Goal: Information Seeking & Learning: Learn about a topic

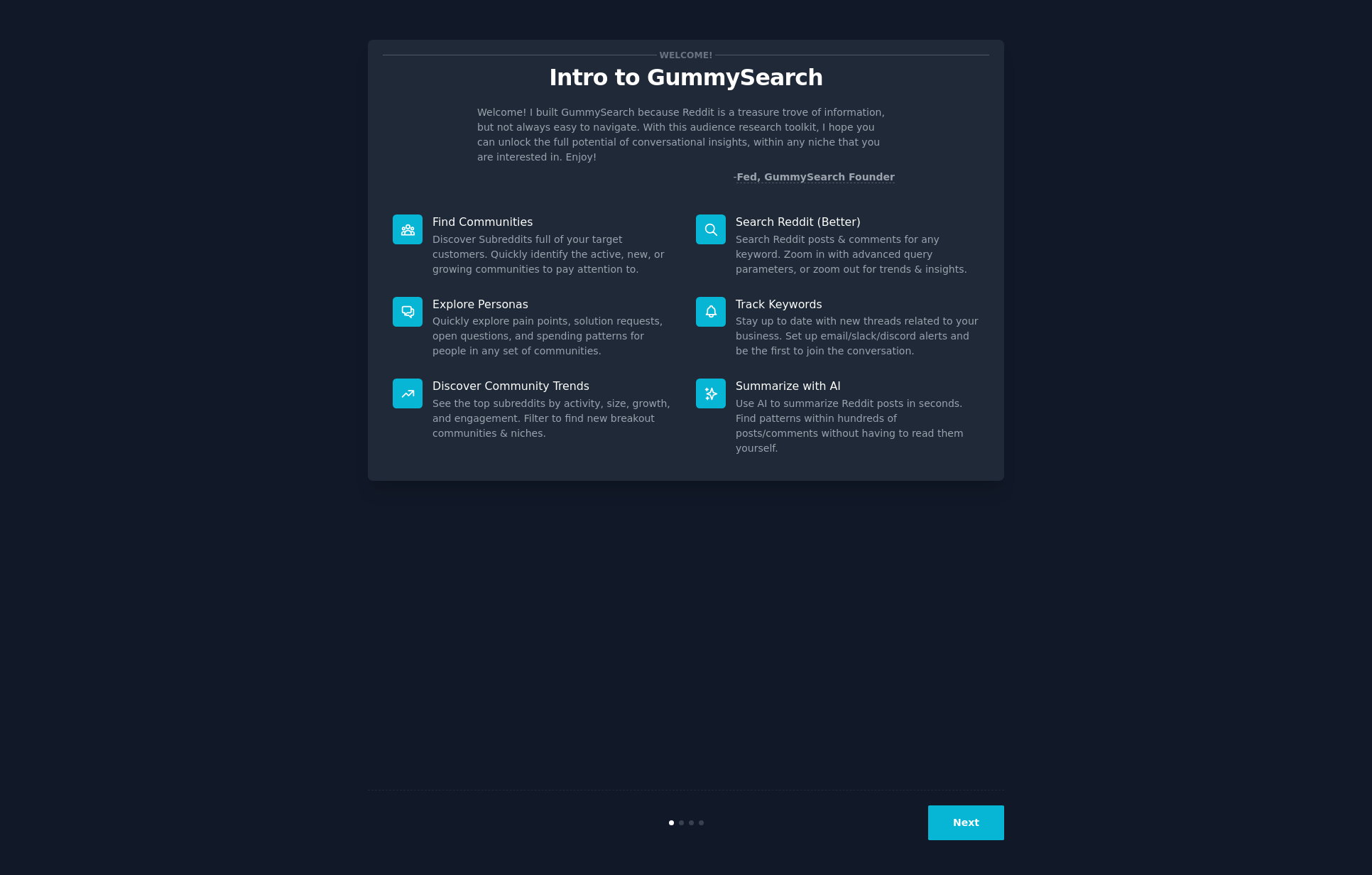
click at [1188, 321] on div "Welcome! Intro to GummySearch Welcome! I built GummySearch because Reddit is a …" at bounding box center [686, 438] width 1332 height 835
click at [1243, 312] on div "Welcome! Intro to GummySearch Welcome! I built GummySearch because Reddit is a …" at bounding box center [686, 438] width 1332 height 835
drag, startPoint x: 951, startPoint y: 797, endPoint x: 973, endPoint y: 824, distance: 34.8
click at [952, 800] on div "Next" at bounding box center [686, 822] width 636 height 65
click at [962, 820] on button "Next" at bounding box center [966, 822] width 76 height 35
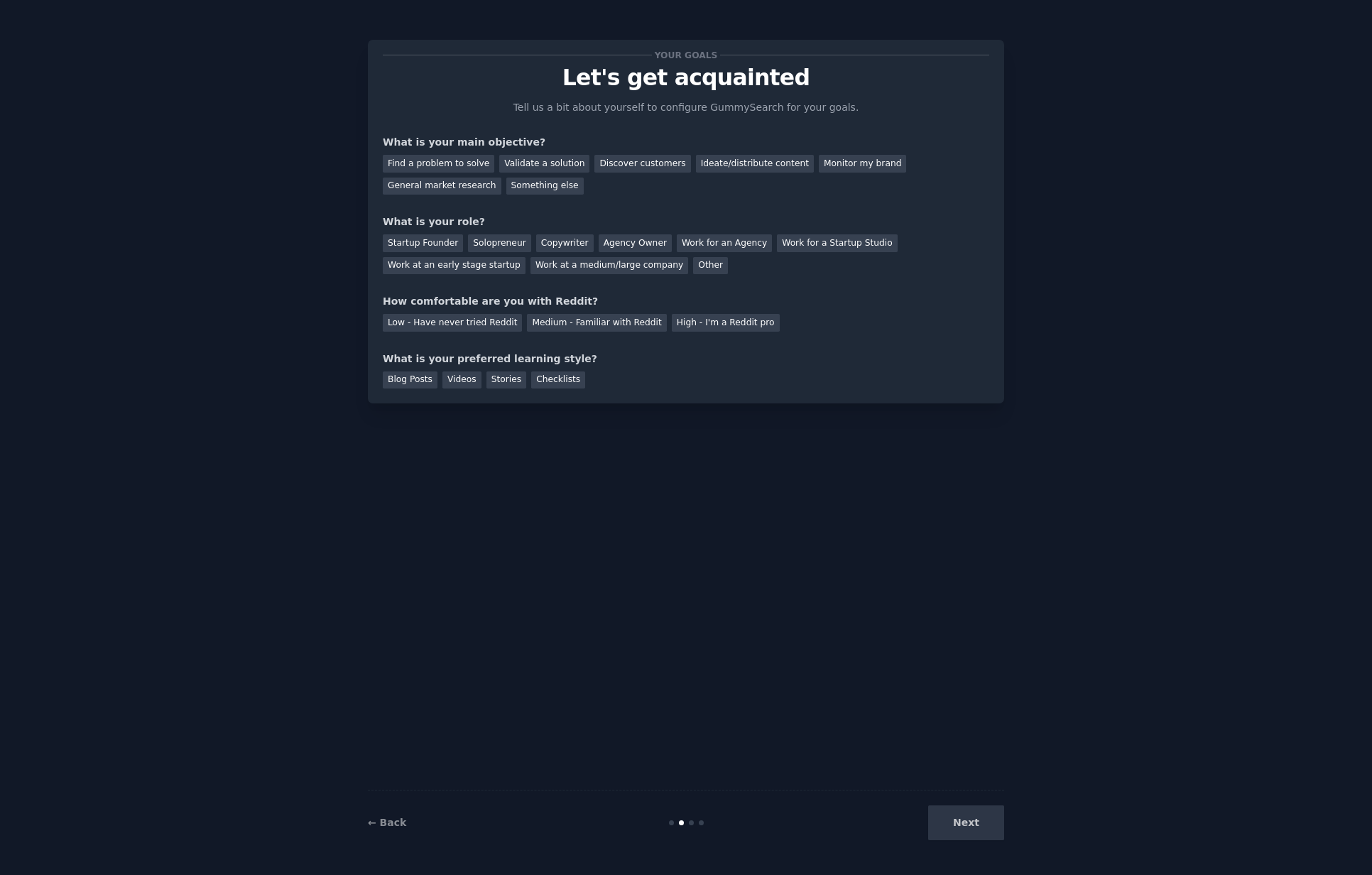
click at [964, 829] on div "Next" at bounding box center [898, 822] width 213 height 35
click at [458, 168] on div "Find a problem to solve" at bounding box center [438, 164] width 112 height 18
click at [436, 246] on div "Startup Founder" at bounding box center [422, 243] width 80 height 18
click at [458, 323] on div "Low - Have never tried Reddit" at bounding box center [451, 323] width 139 height 18
click at [461, 314] on div "Low - Have never tried Reddit" at bounding box center [451, 323] width 139 height 18
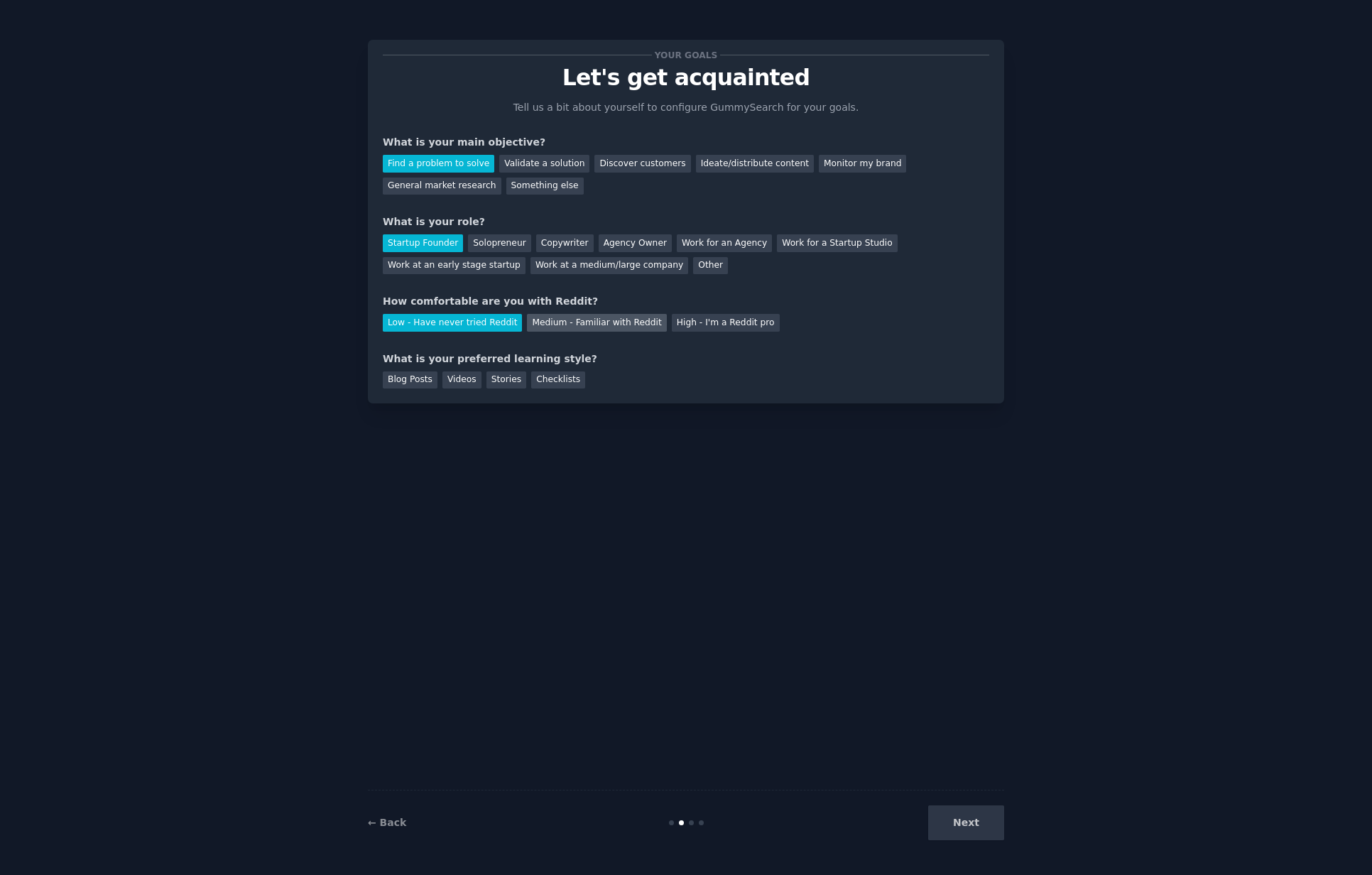
click at [579, 320] on div "Medium - Familiar with Reddit" at bounding box center [596, 323] width 139 height 18
drag, startPoint x: 465, startPoint y: 382, endPoint x: 429, endPoint y: 381, distance: 36.0
click at [465, 382] on div "Videos" at bounding box center [461, 380] width 39 height 18
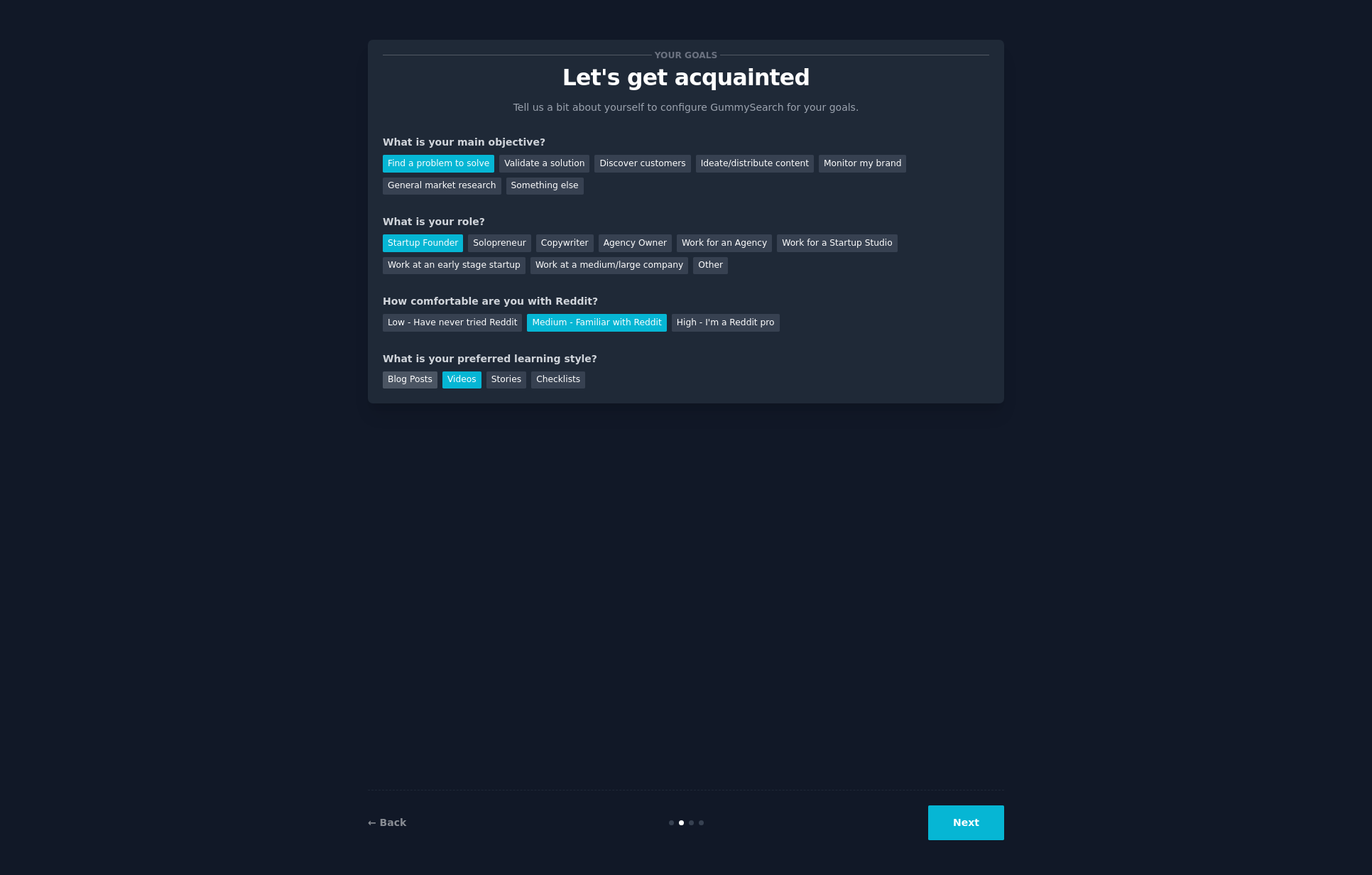
click at [413, 379] on div "Blog Posts" at bounding box center [410, 380] width 54 height 18
click at [959, 824] on button "Next" at bounding box center [966, 822] width 76 height 35
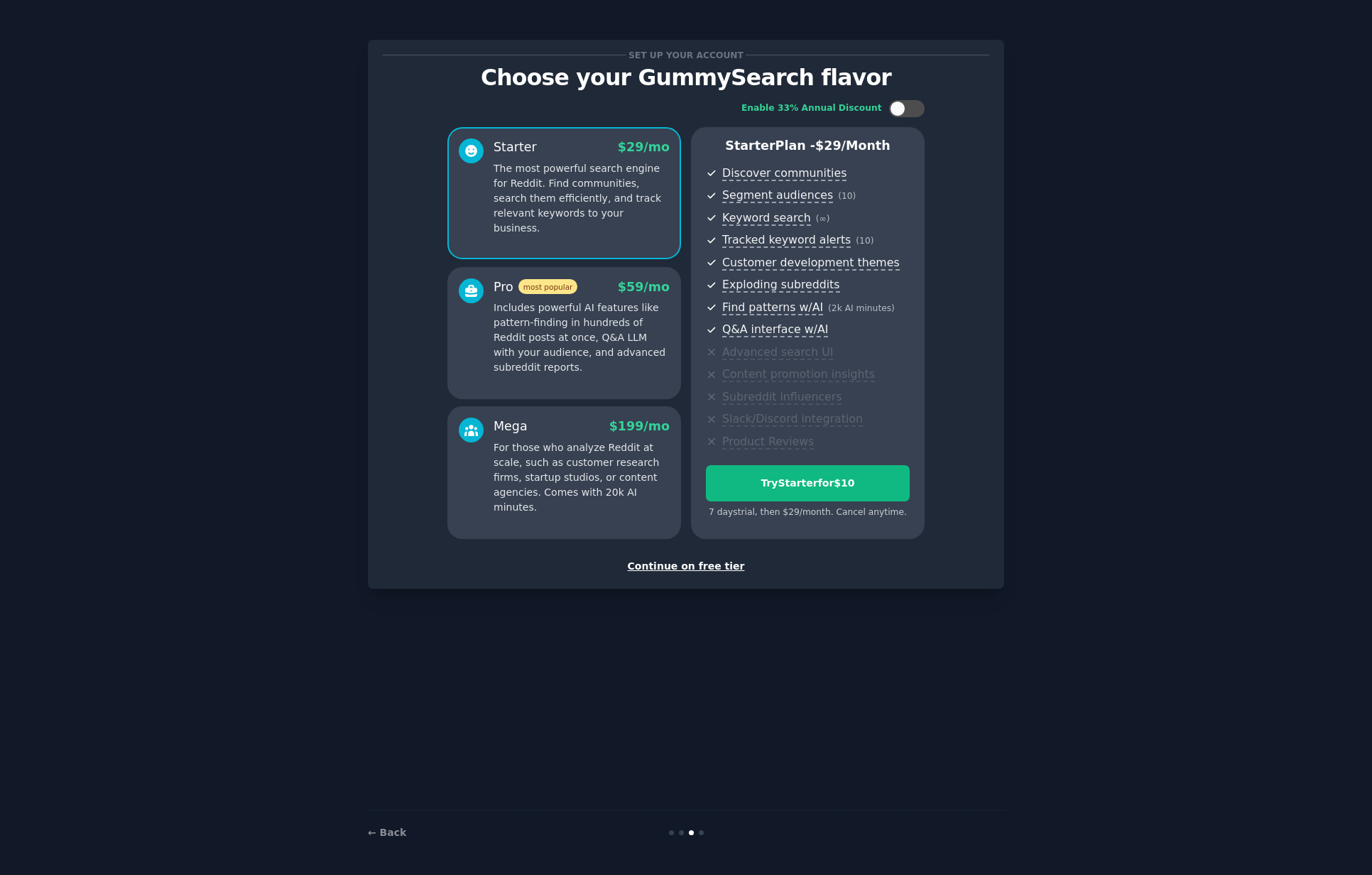
click at [521, 307] on p "Includes powerful AI features like pattern-finding in hundreds of Reddit posts …" at bounding box center [581, 337] width 176 height 74
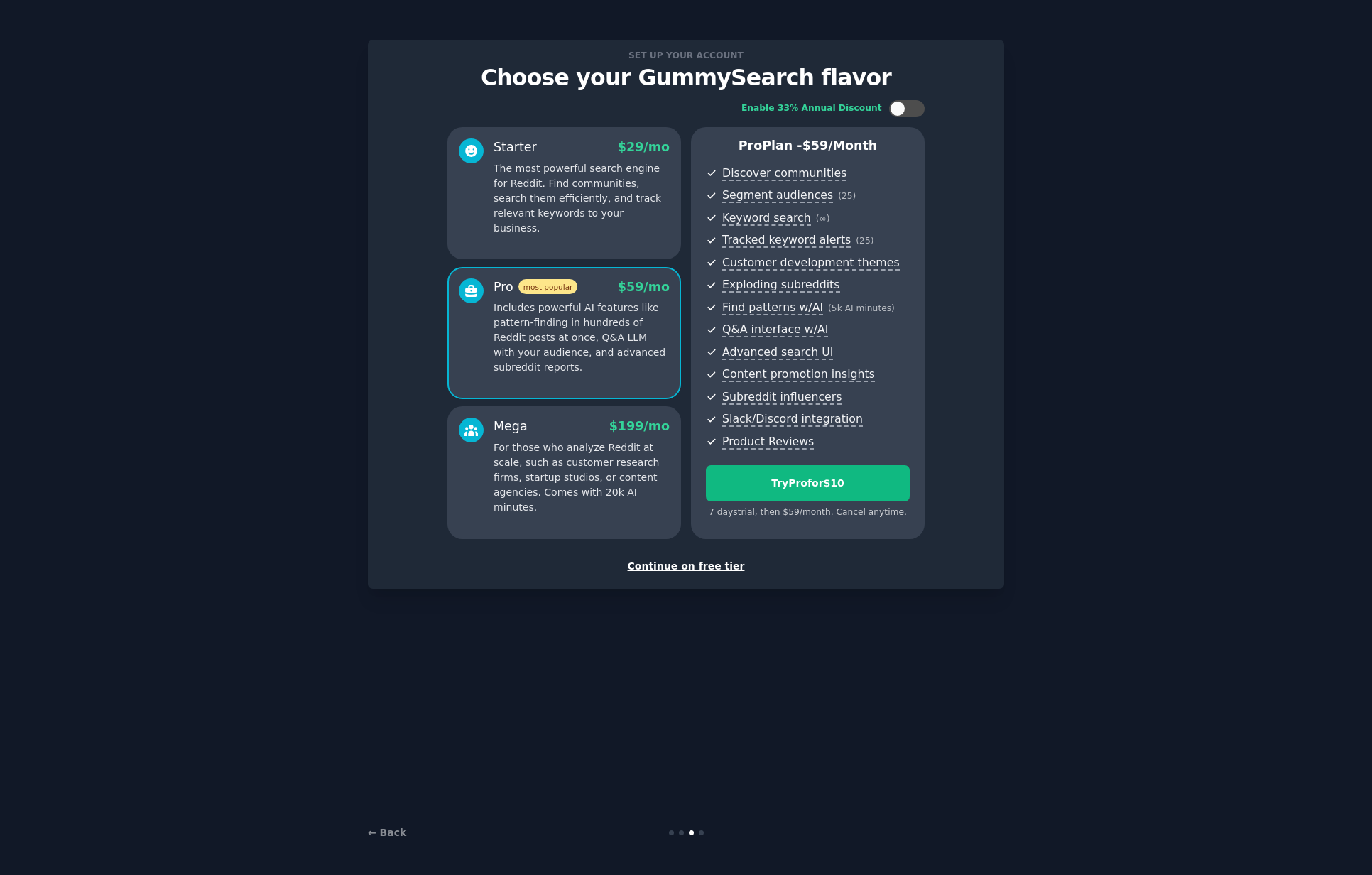
click at [541, 206] on p "The most powerful search engine for Reddit. Find communities, search them effic…" at bounding box center [581, 199] width 176 height 74
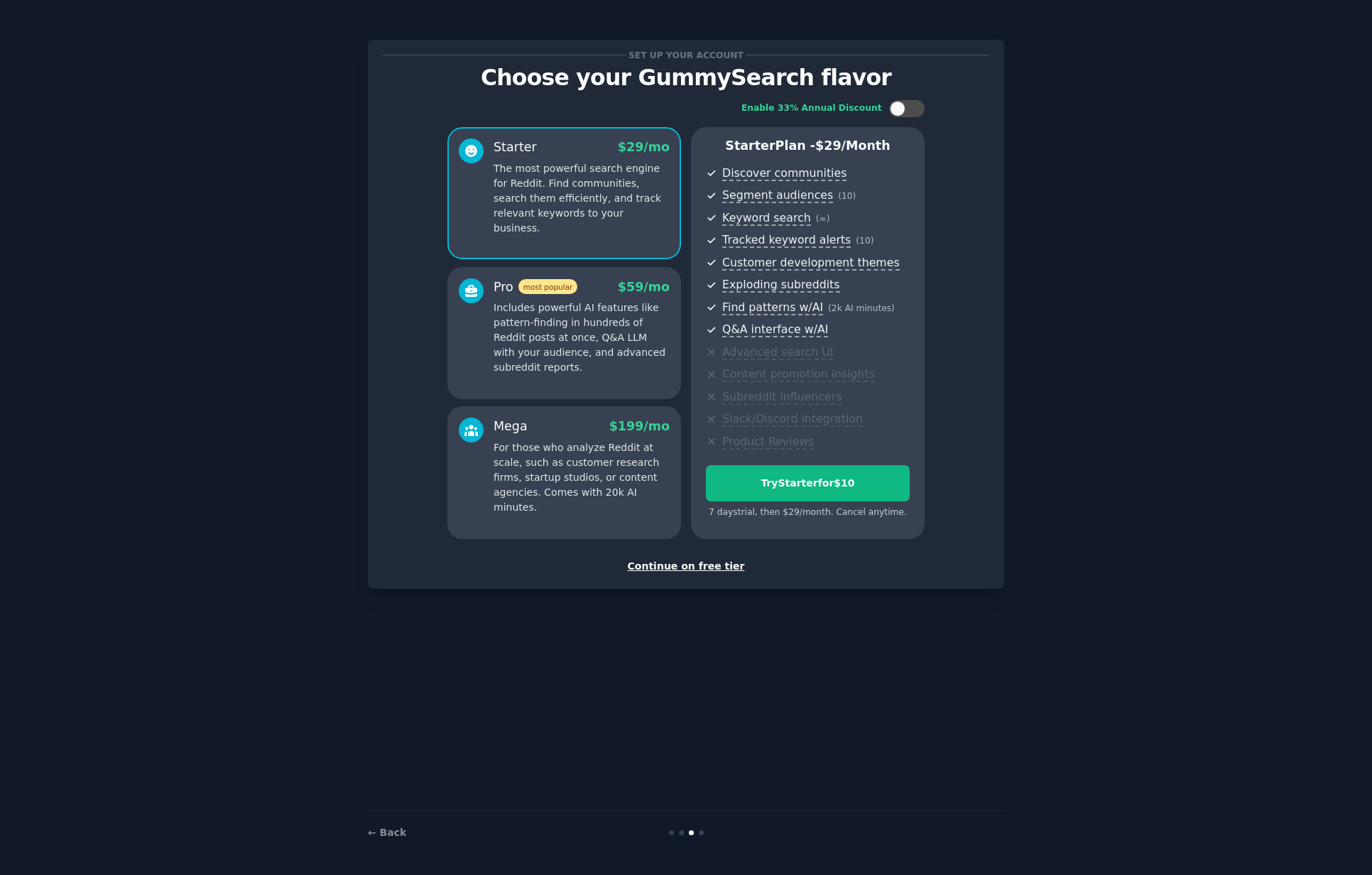
click at [540, 325] on p "Includes powerful AI features like pattern-finding in hundreds of Reddit posts …" at bounding box center [581, 337] width 176 height 74
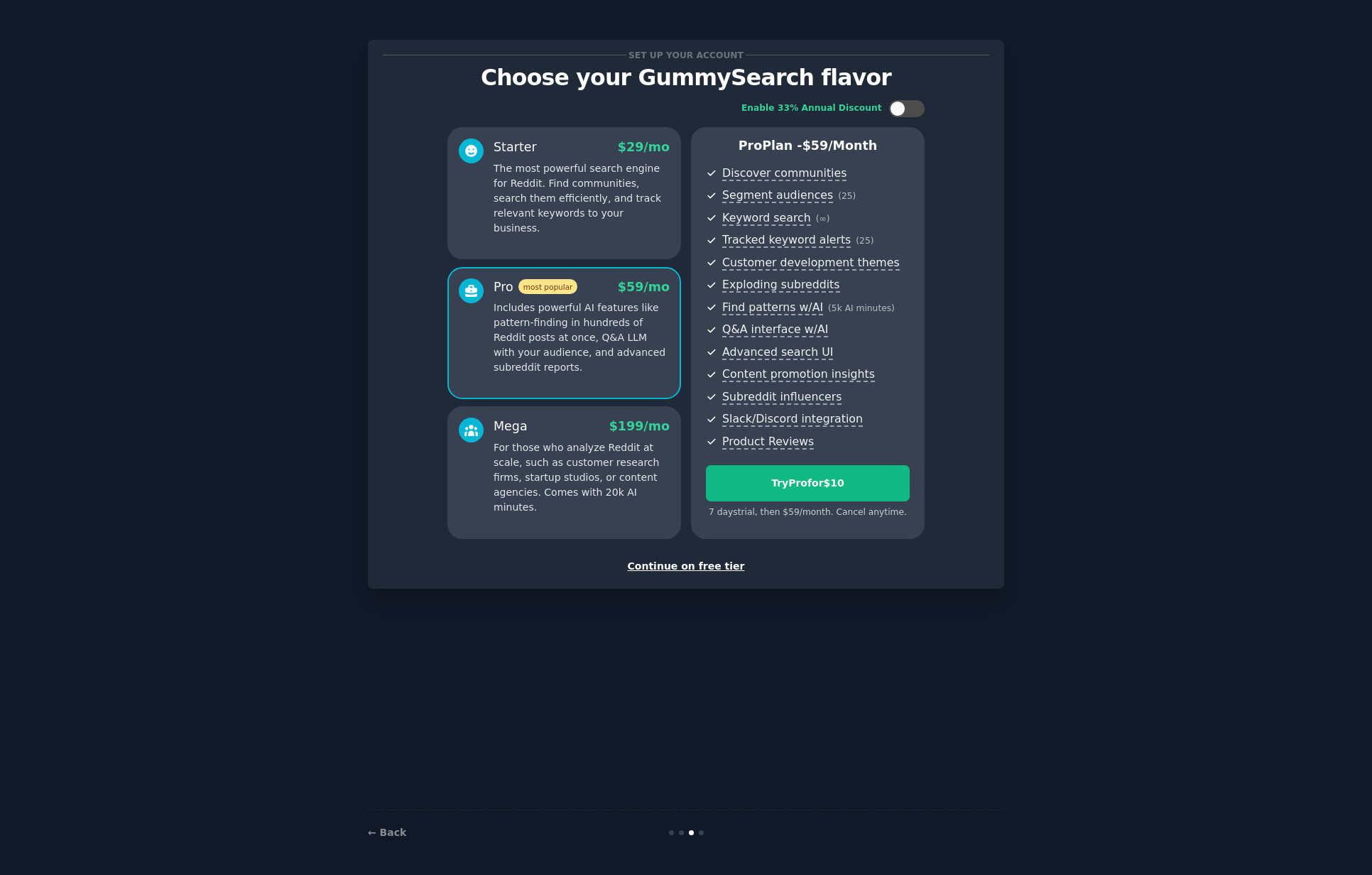
click at [535, 189] on p "The most powerful search engine for Reddit. Find communities, search them effic…" at bounding box center [581, 199] width 176 height 74
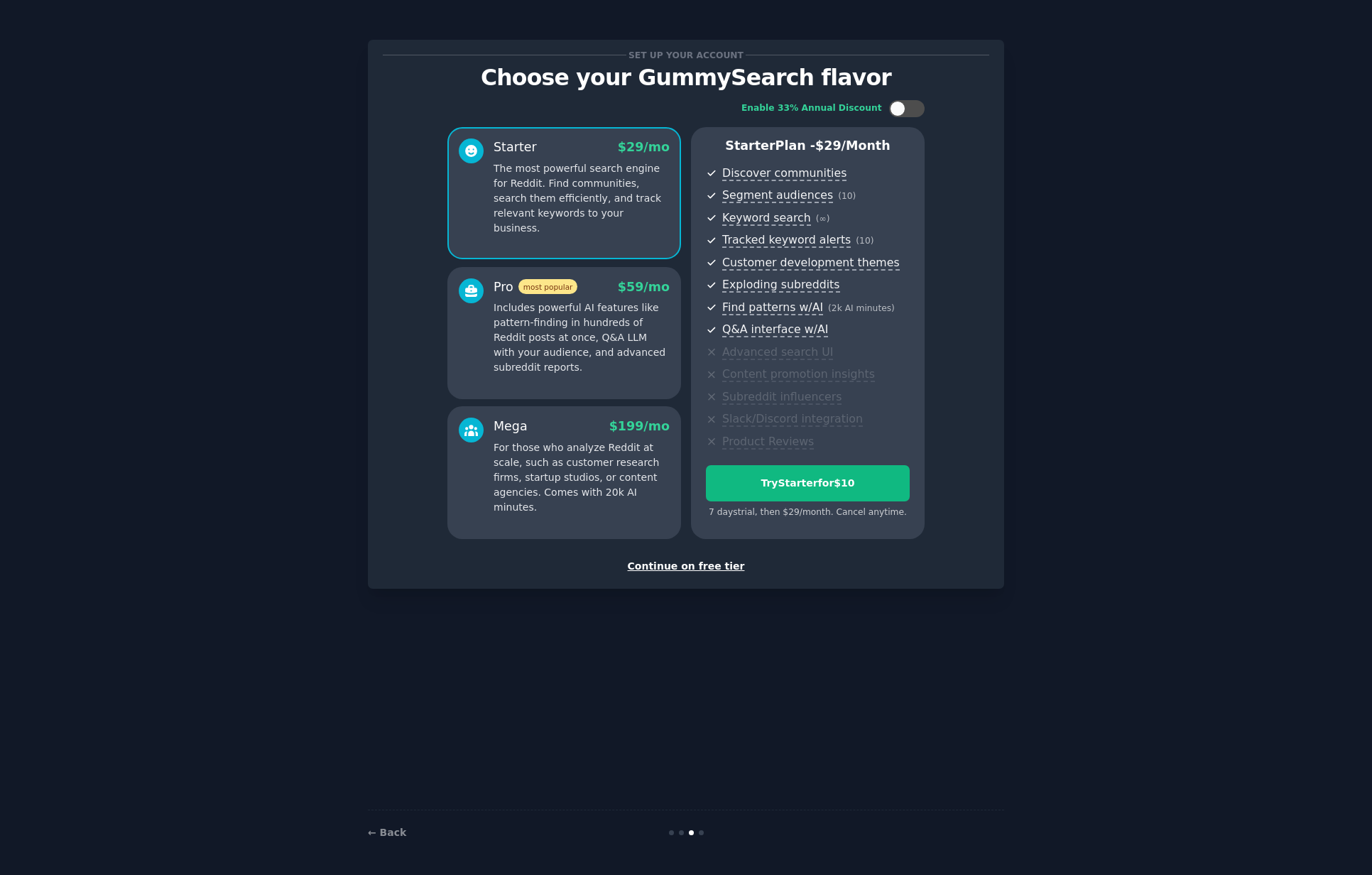
click at [691, 569] on div "Continue on free tier" at bounding box center [686, 566] width 607 height 15
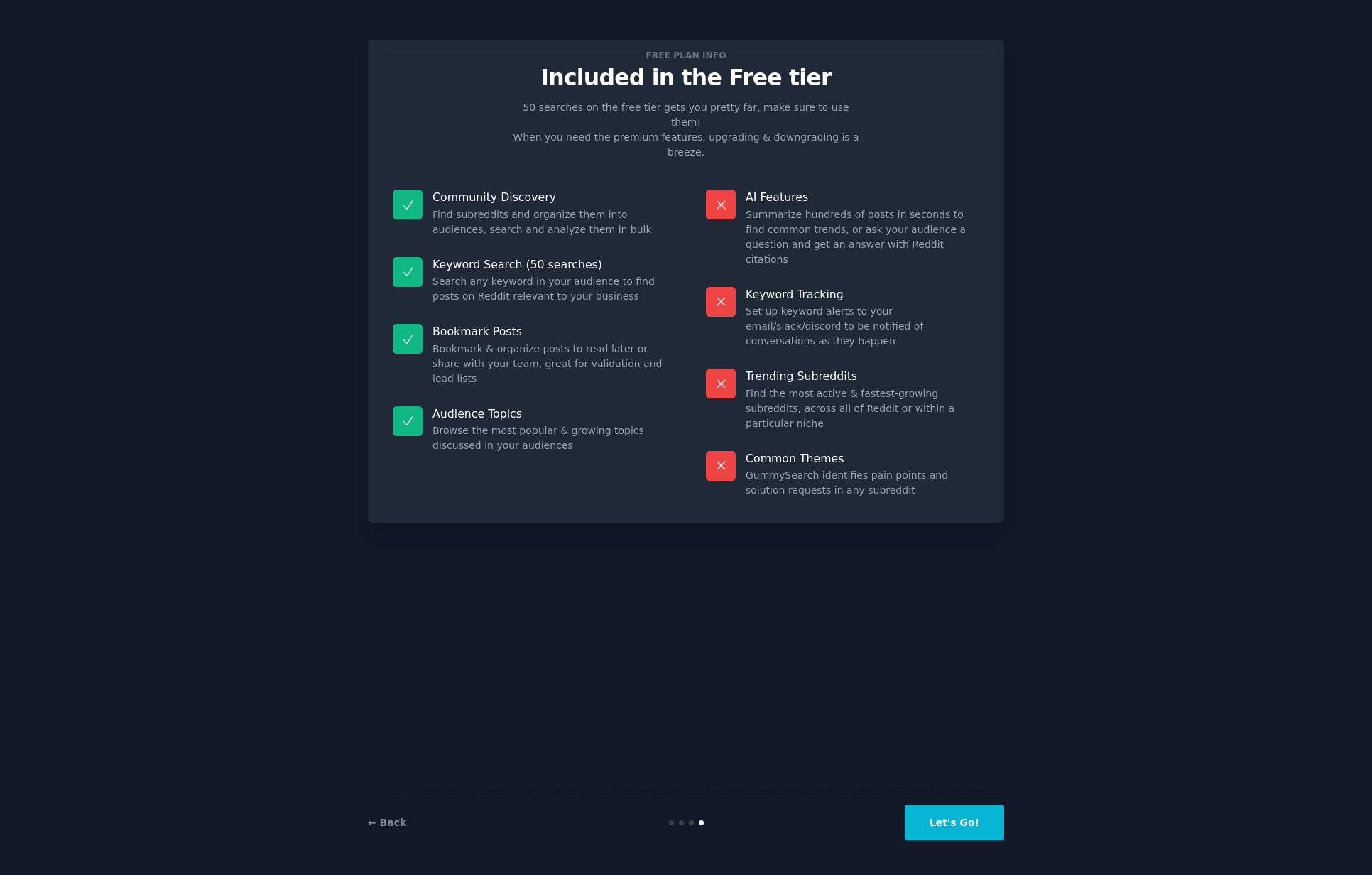
click at [947, 820] on button "Let's Go!" at bounding box center [954, 822] width 99 height 35
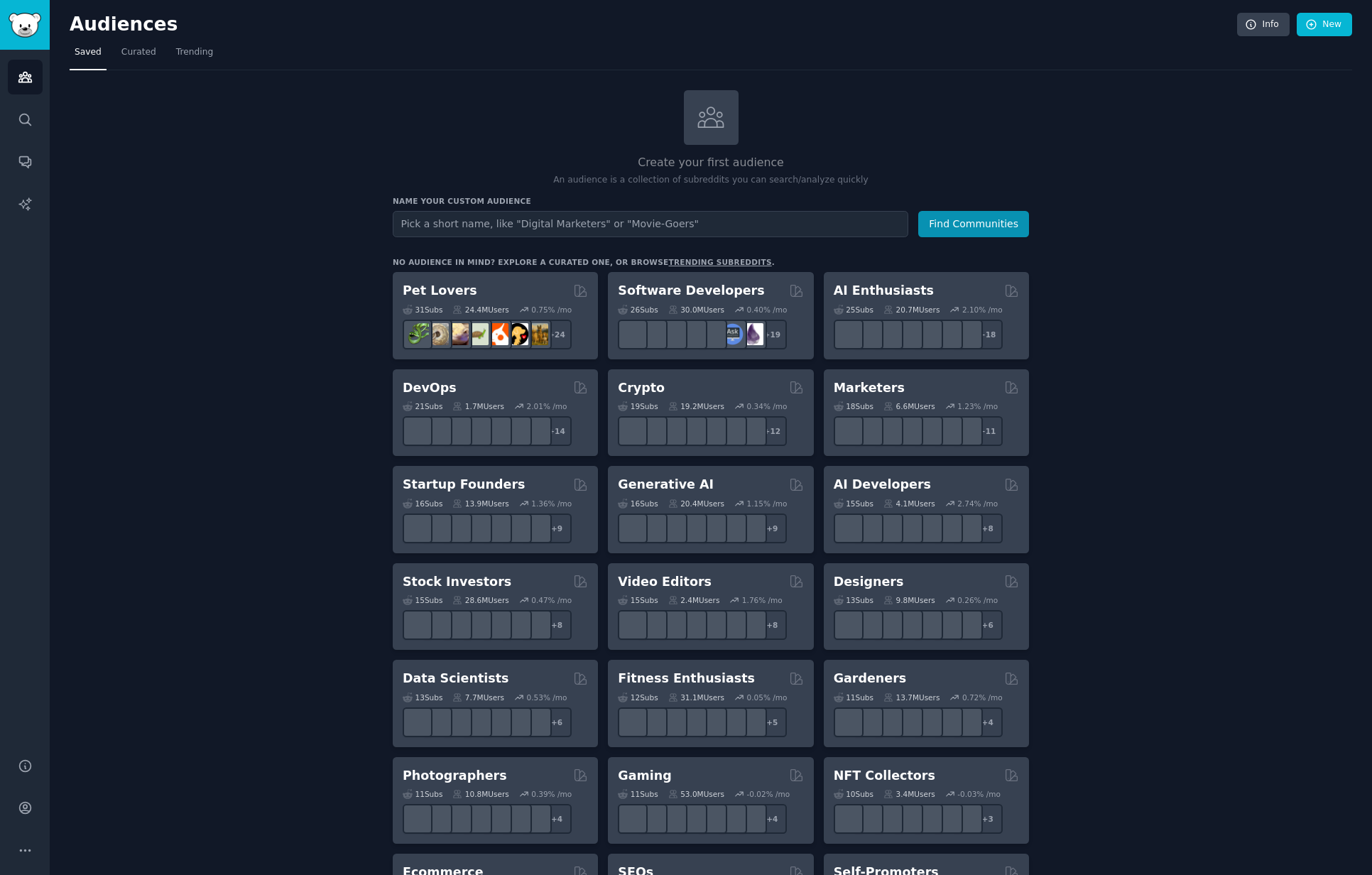
click at [499, 223] on input "text" at bounding box center [650, 224] width 516 height 26
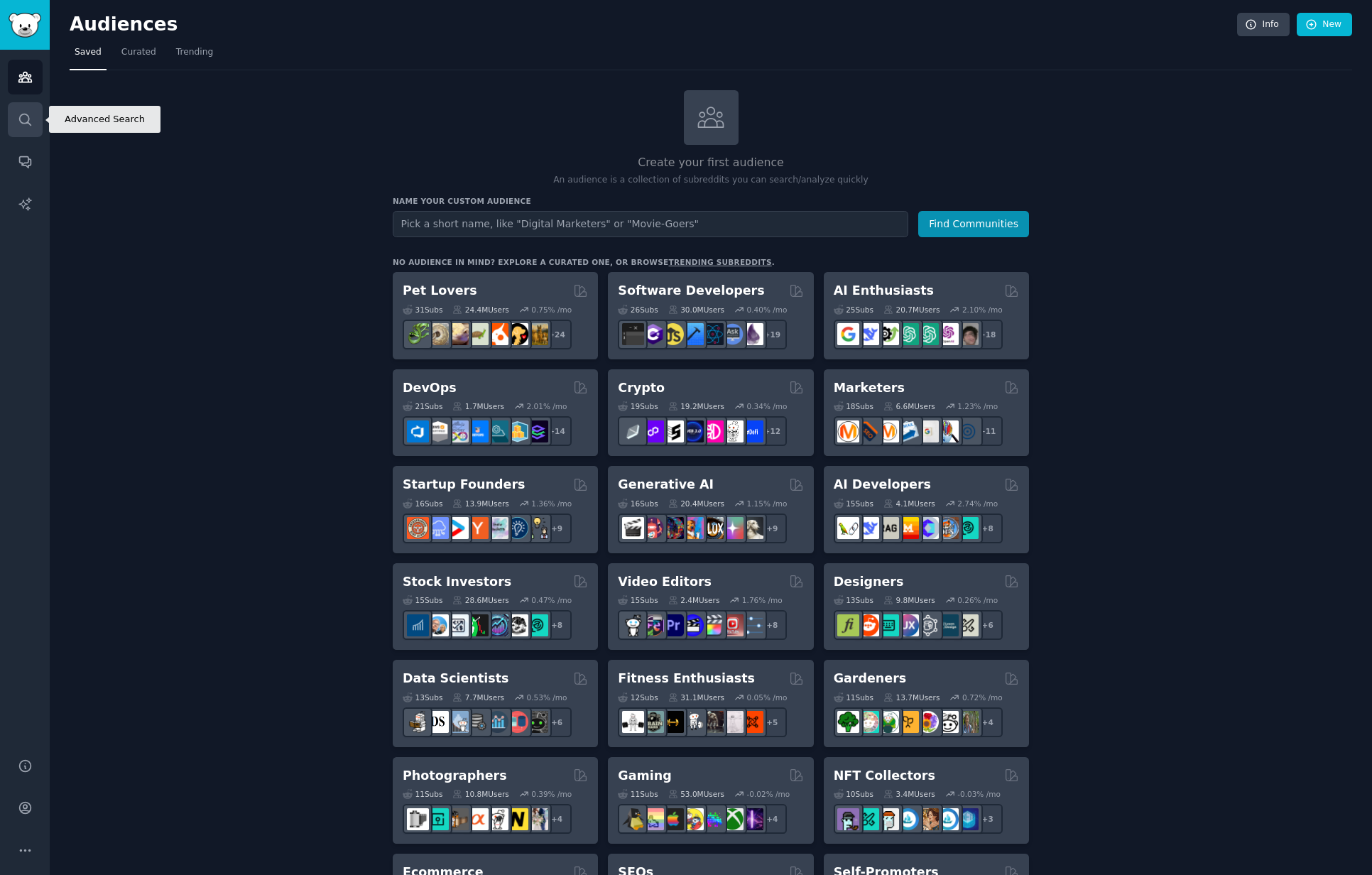
click at [31, 118] on icon "Sidebar" at bounding box center [25, 119] width 15 height 15
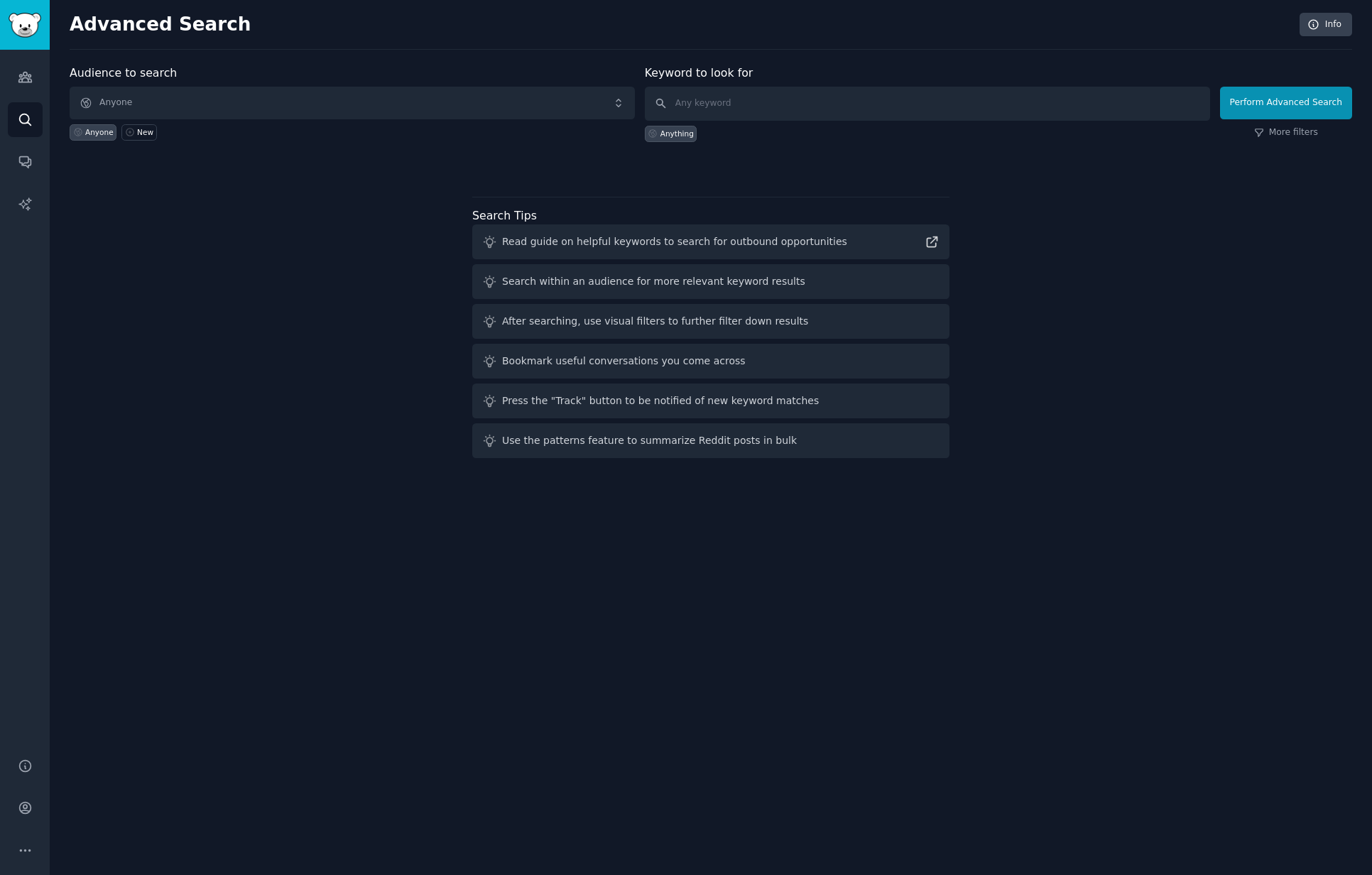
click at [318, 118] on div "Audience to search Anyone Anyone New" at bounding box center [352, 103] width 565 height 78
click at [317, 99] on span "Anyone" at bounding box center [352, 103] width 565 height 33
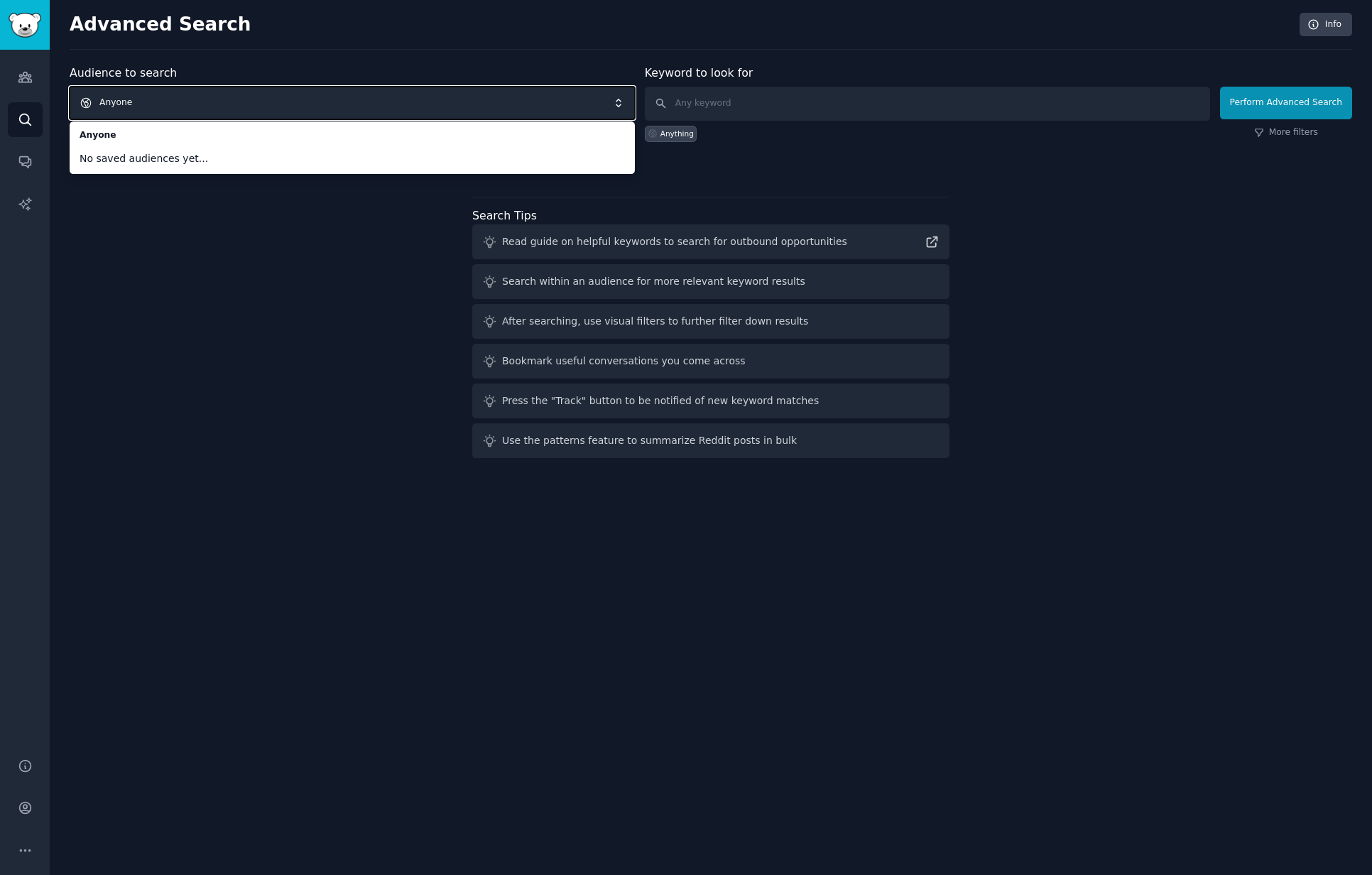
drag, startPoint x: 261, startPoint y: 102, endPoint x: 314, endPoint y: 93, distance: 53.8
click at [261, 102] on span "Anyone" at bounding box center [352, 103] width 565 height 33
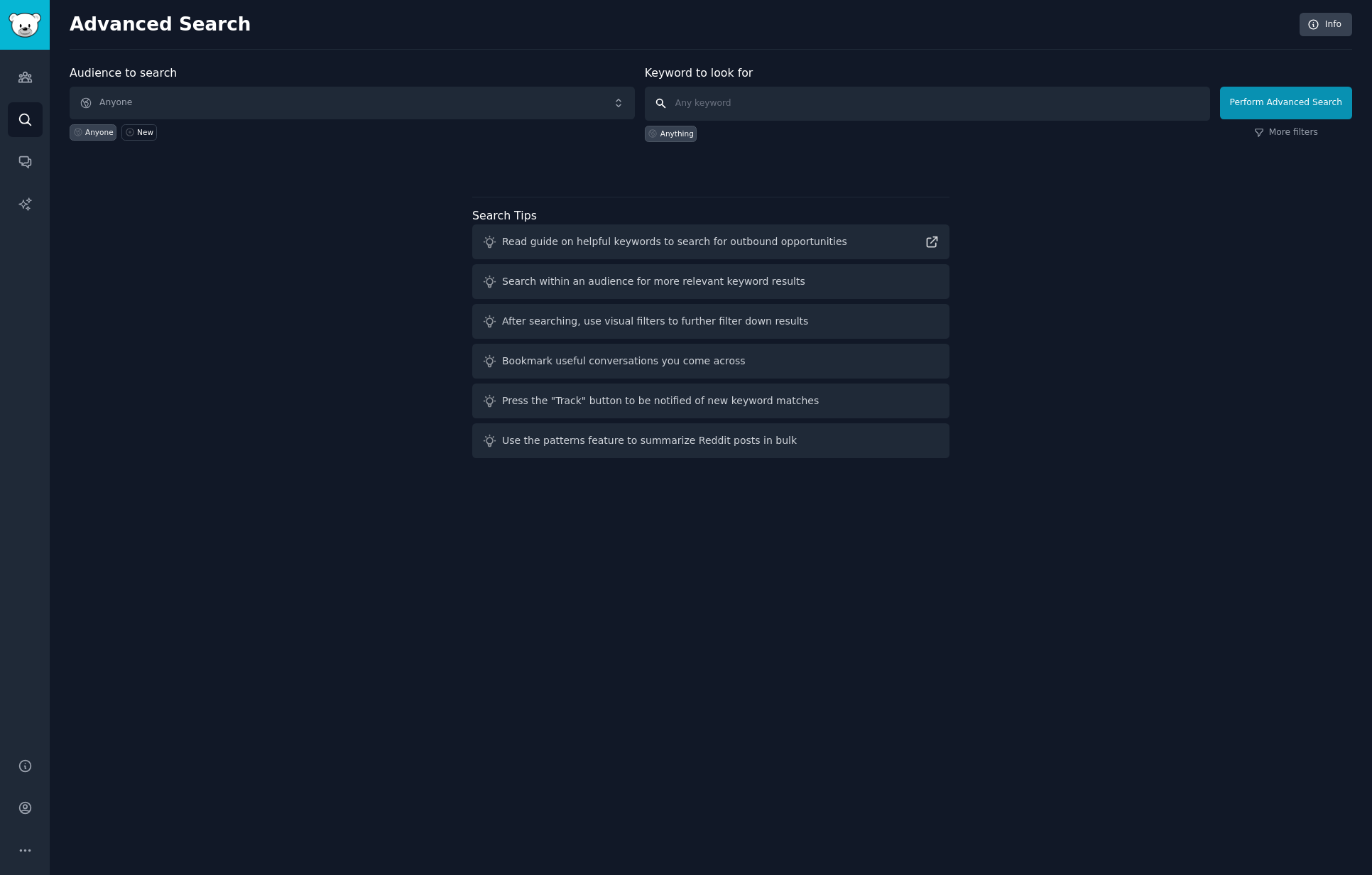
click at [752, 101] on input "text" at bounding box center [927, 104] width 565 height 34
paste input "Sabrina Carpenter Learned Shocking Detail About Debut LP During Nardwuar Chat"
type input "Sabrina Carpenter Learned Shocking Detail About Debut LP During Nardwuar Chat"
paste input "https://www.billboard.com/music/pop/sabrina-carpenter-shocking-info-debut-lp-na…"
type input "https://www.billboard.com/music/pop/sabrina-carpenter-shocking-info-debut-lp-na…"
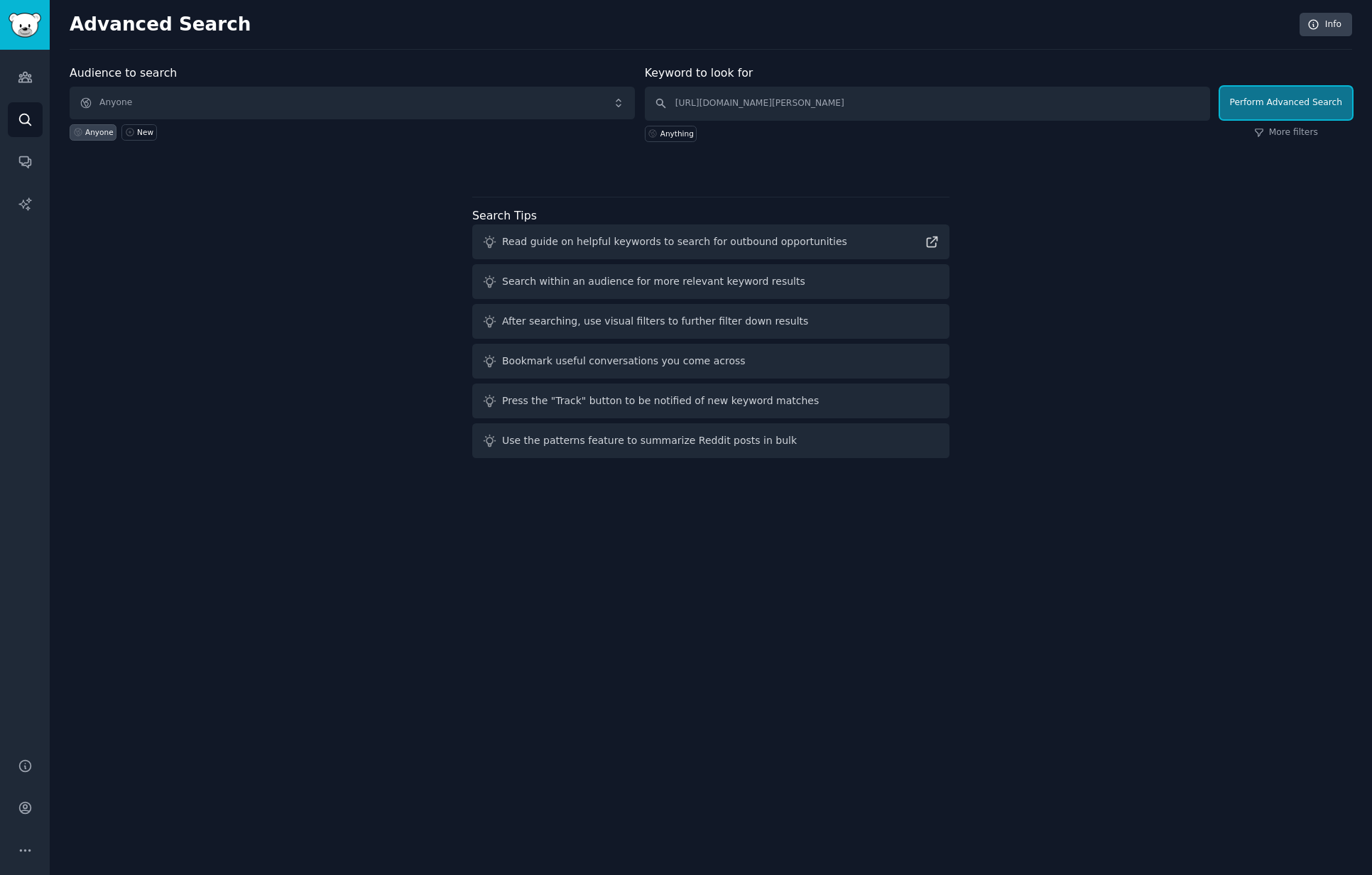
click at [1267, 107] on button "Perform Advanced Search" at bounding box center [1286, 103] width 132 height 33
click at [231, 99] on span "Anyone" at bounding box center [352, 103] width 565 height 33
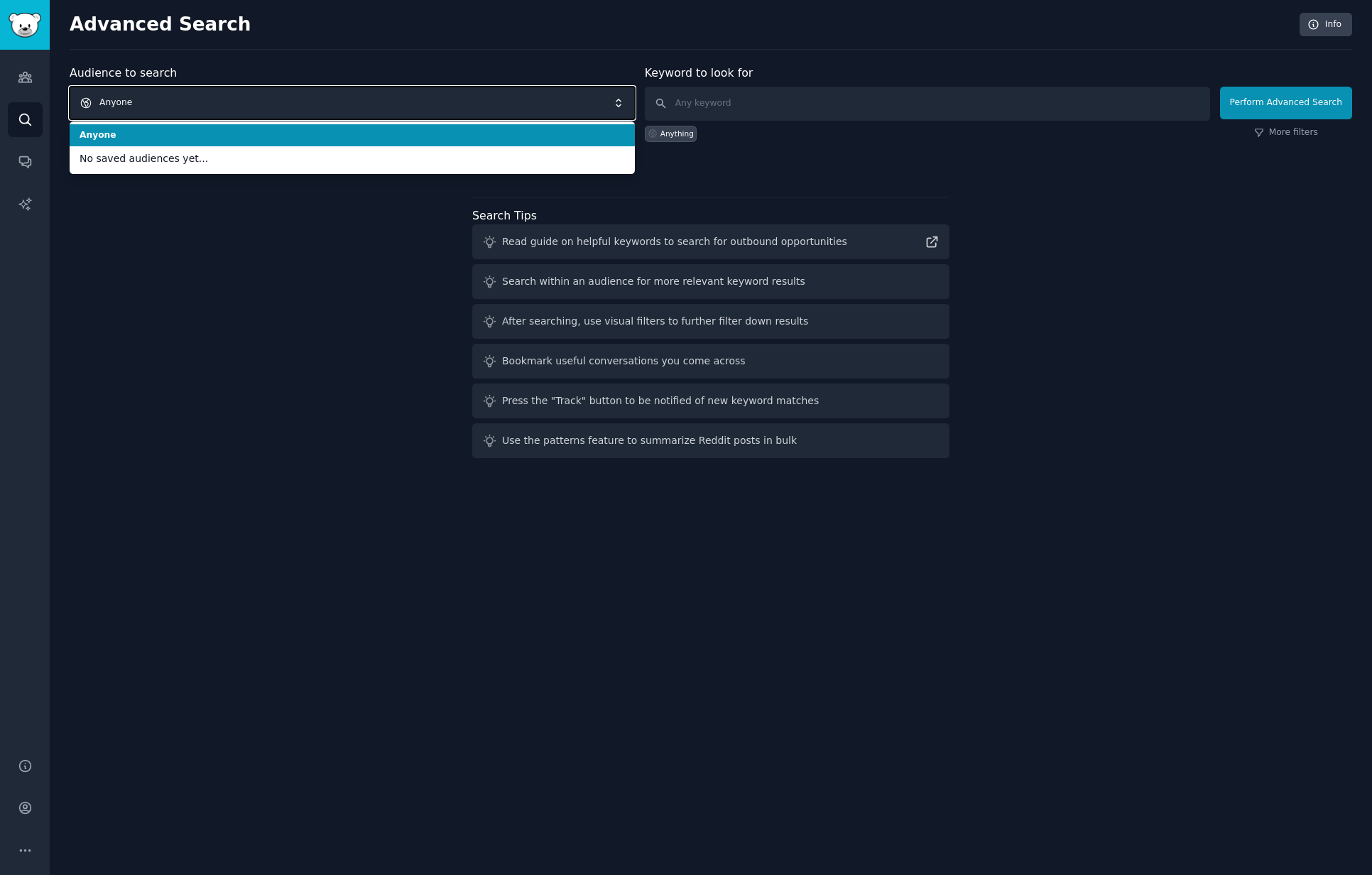
click at [199, 98] on span "Anyone" at bounding box center [352, 103] width 565 height 33
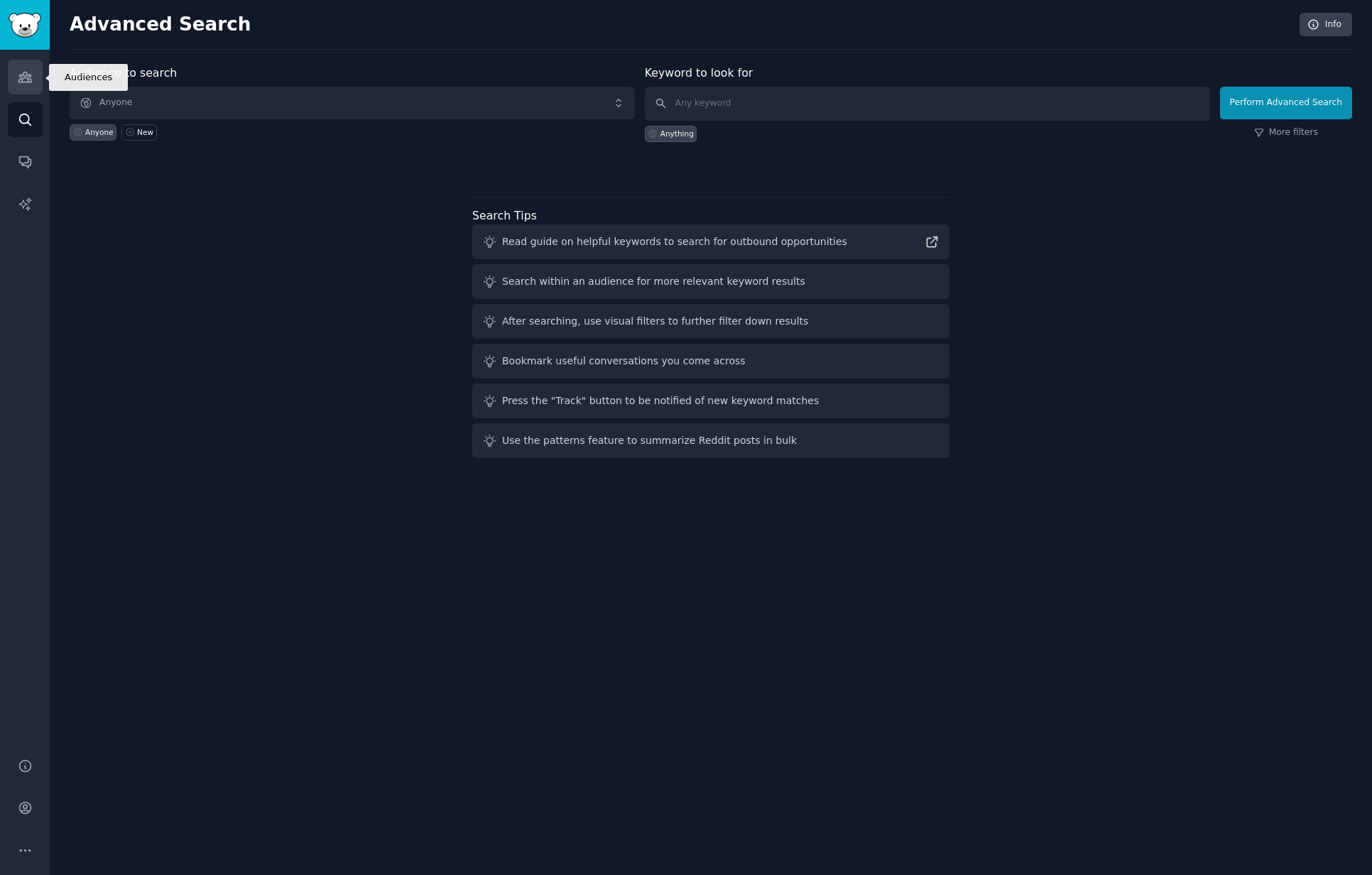
click at [21, 77] on icon "Sidebar" at bounding box center [25, 77] width 12 height 10
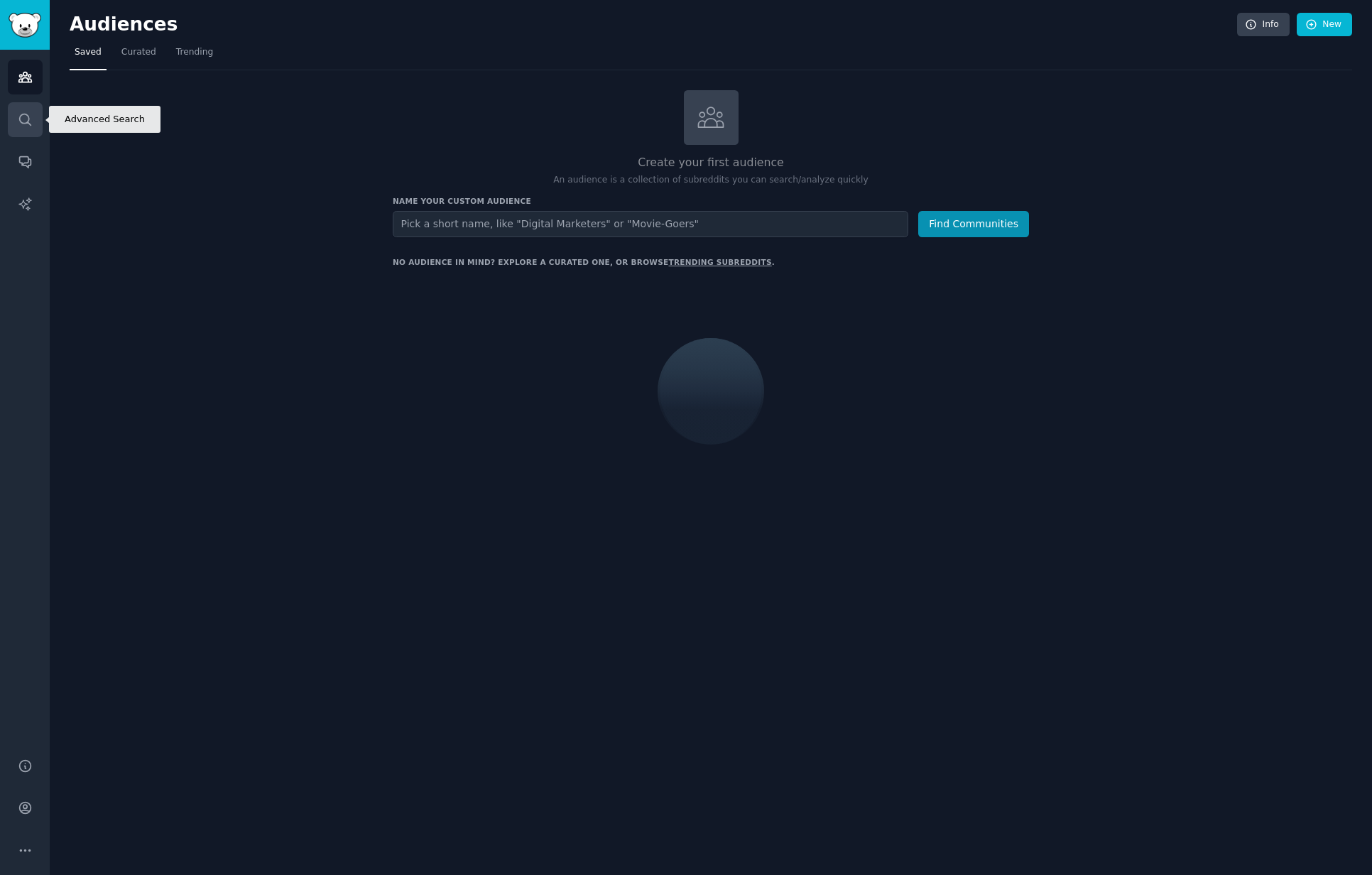
click at [22, 113] on icon "Sidebar" at bounding box center [25, 119] width 12 height 12
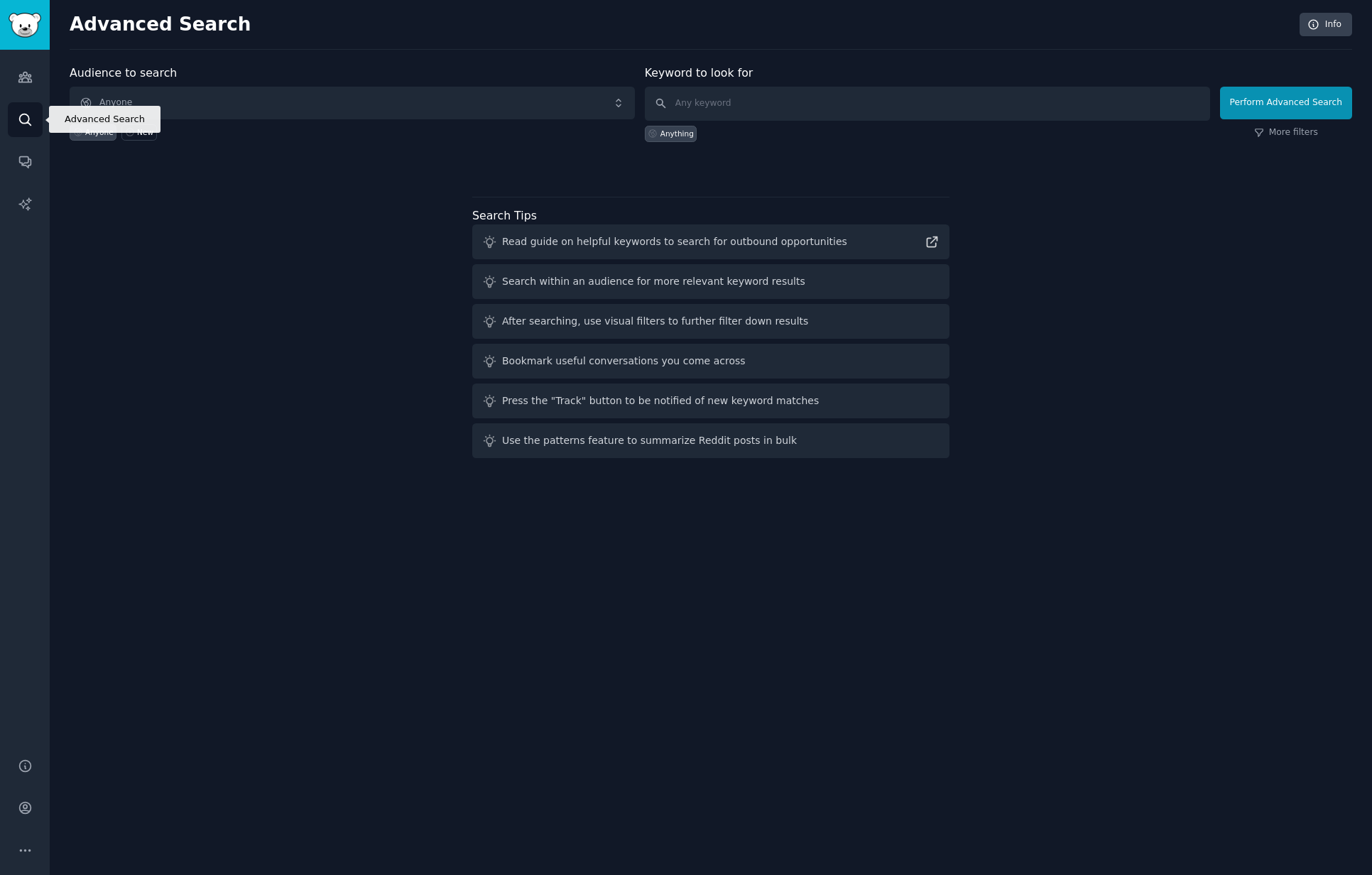
click at [22, 113] on icon "Sidebar" at bounding box center [25, 119] width 12 height 12
click at [26, 81] on icon "Sidebar" at bounding box center [25, 77] width 12 height 10
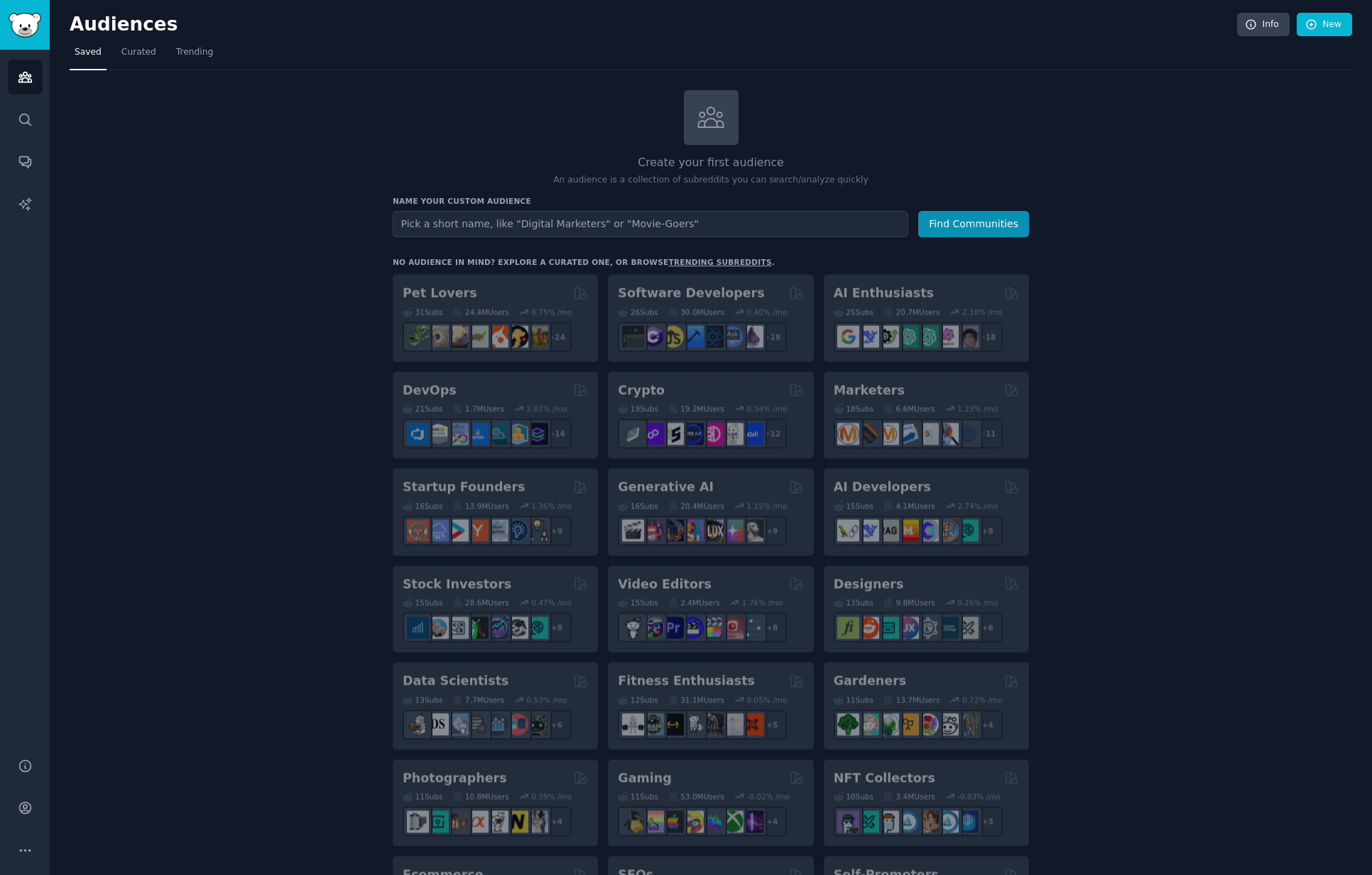
click at [594, 224] on input "text" at bounding box center [650, 224] width 516 height 26
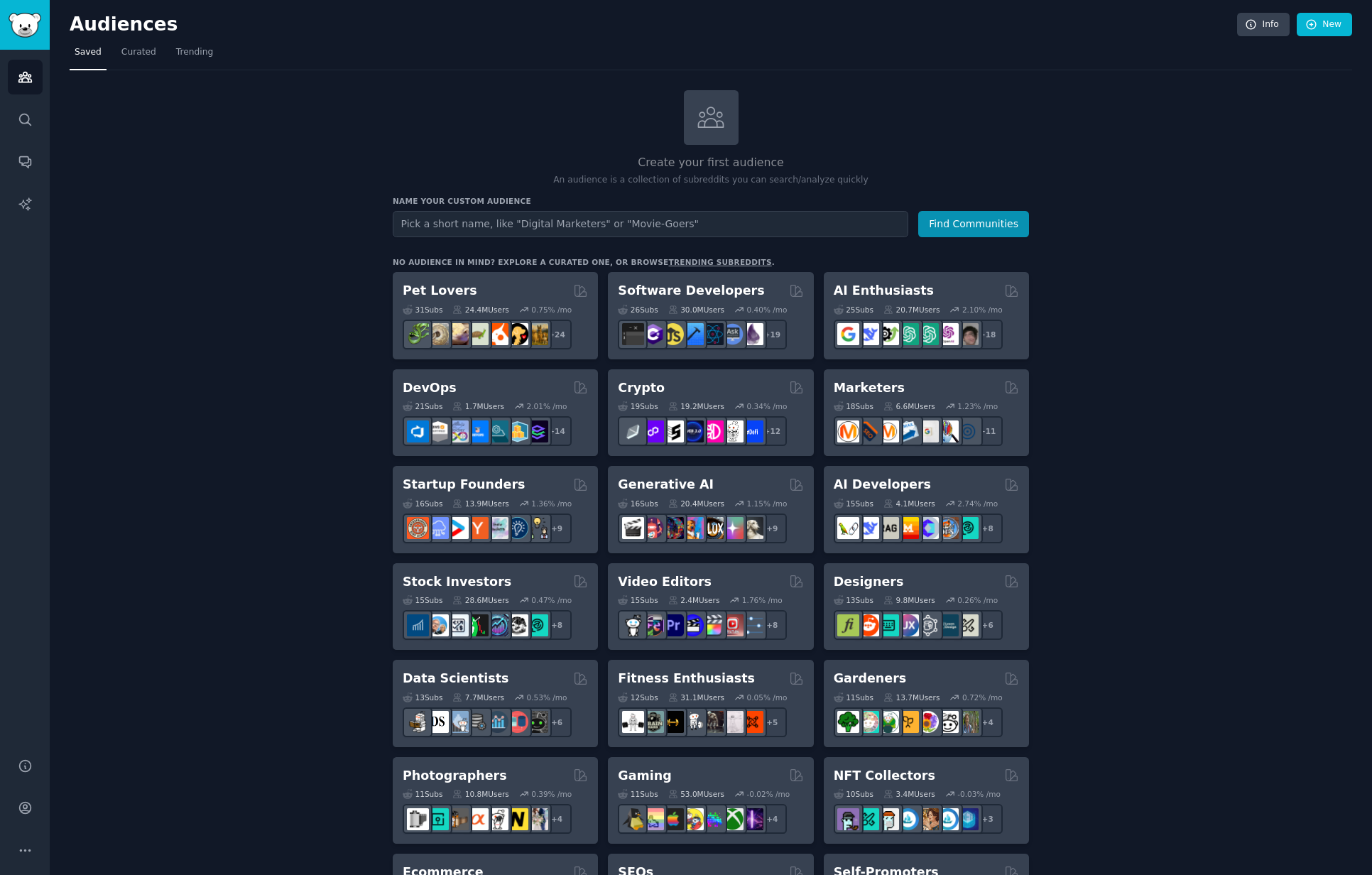
type input "https://www.billboard.com/music/pop/sabrina-carpenter-shocking-info-debut-lp-na…"
click at [22, 119] on icon "Sidebar" at bounding box center [25, 119] width 15 height 15
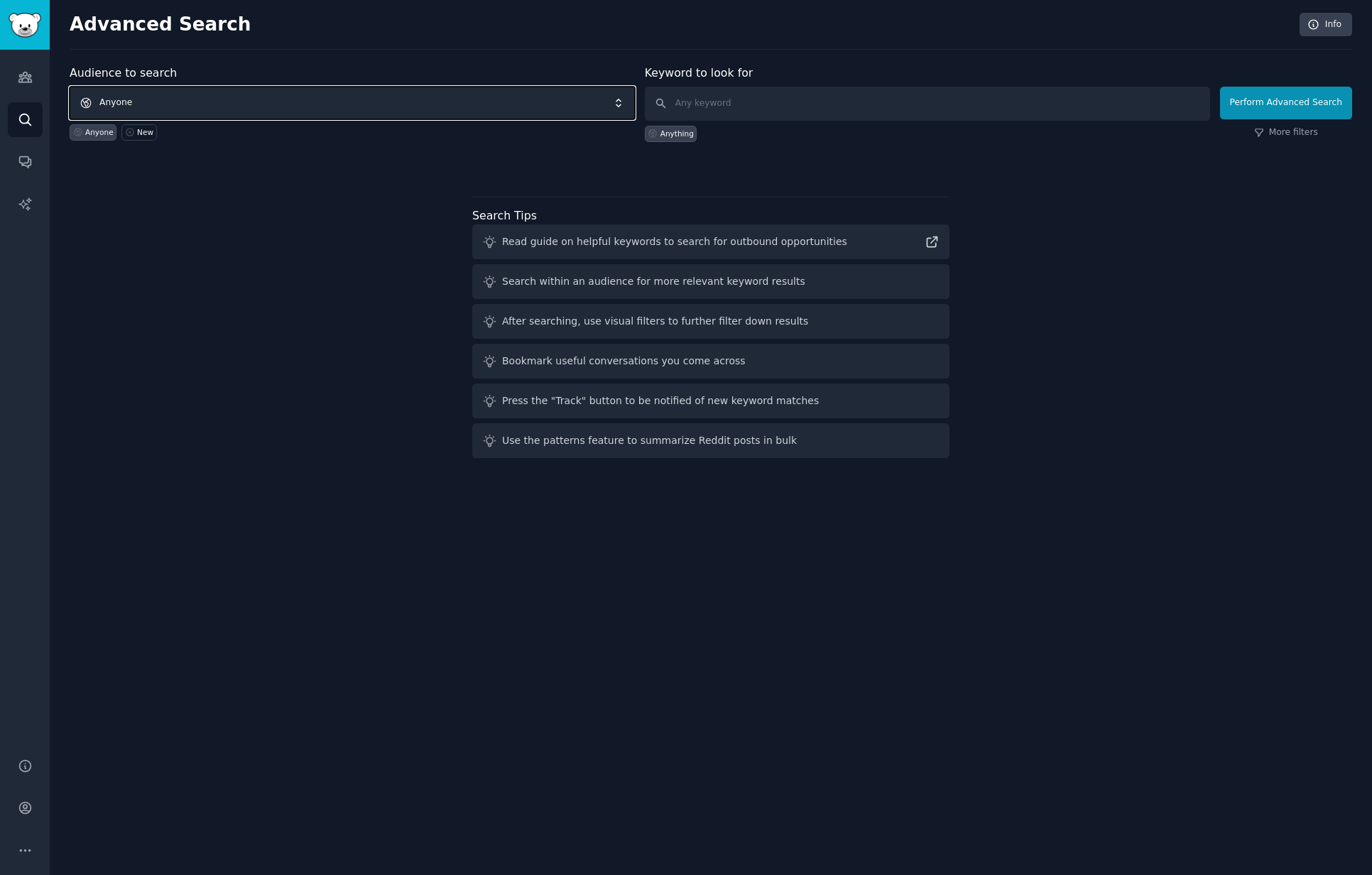
click at [143, 97] on span "Anyone" at bounding box center [352, 103] width 565 height 33
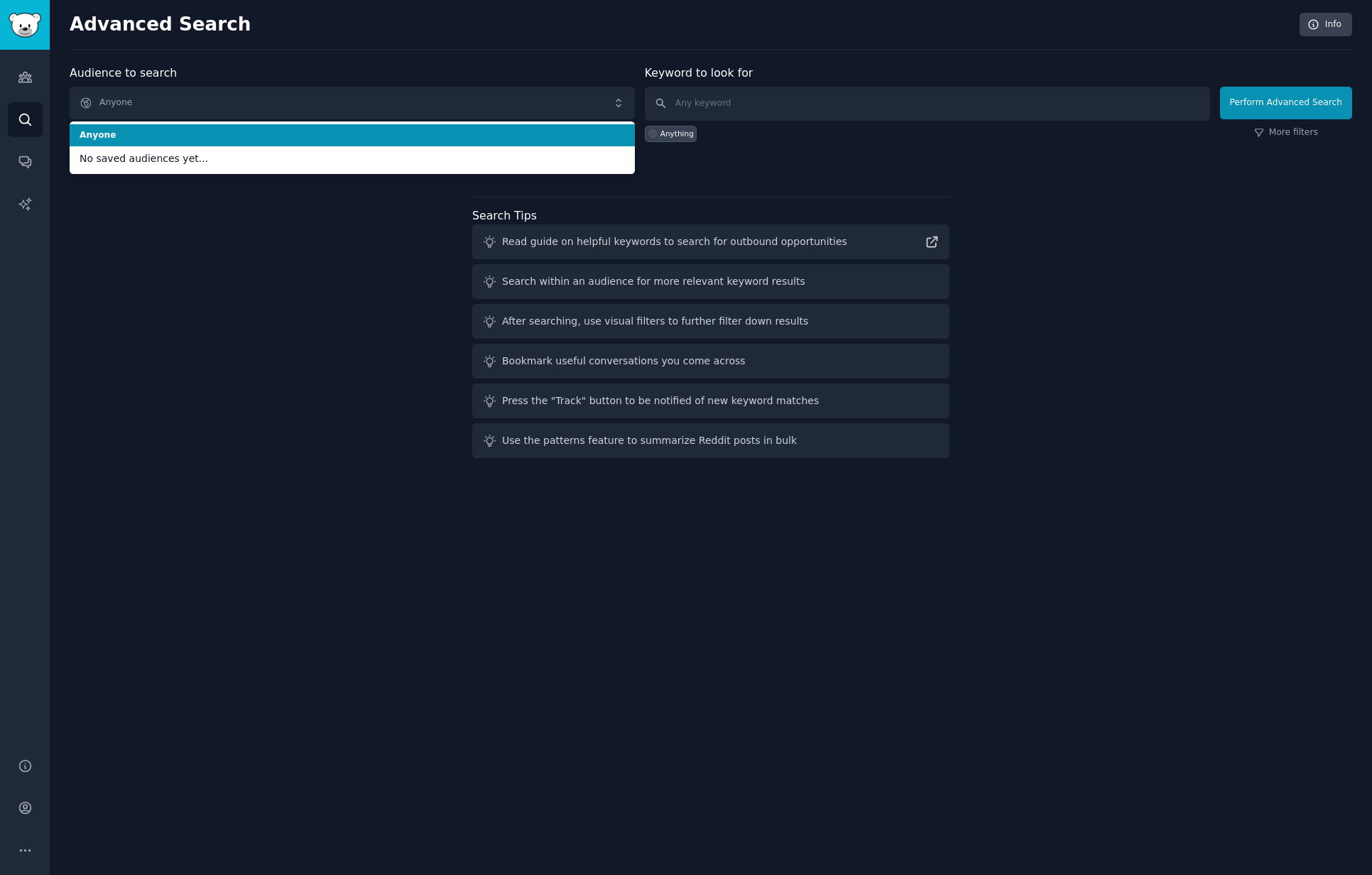
click at [133, 133] on span "Anyone" at bounding box center [352, 136] width 545 height 12
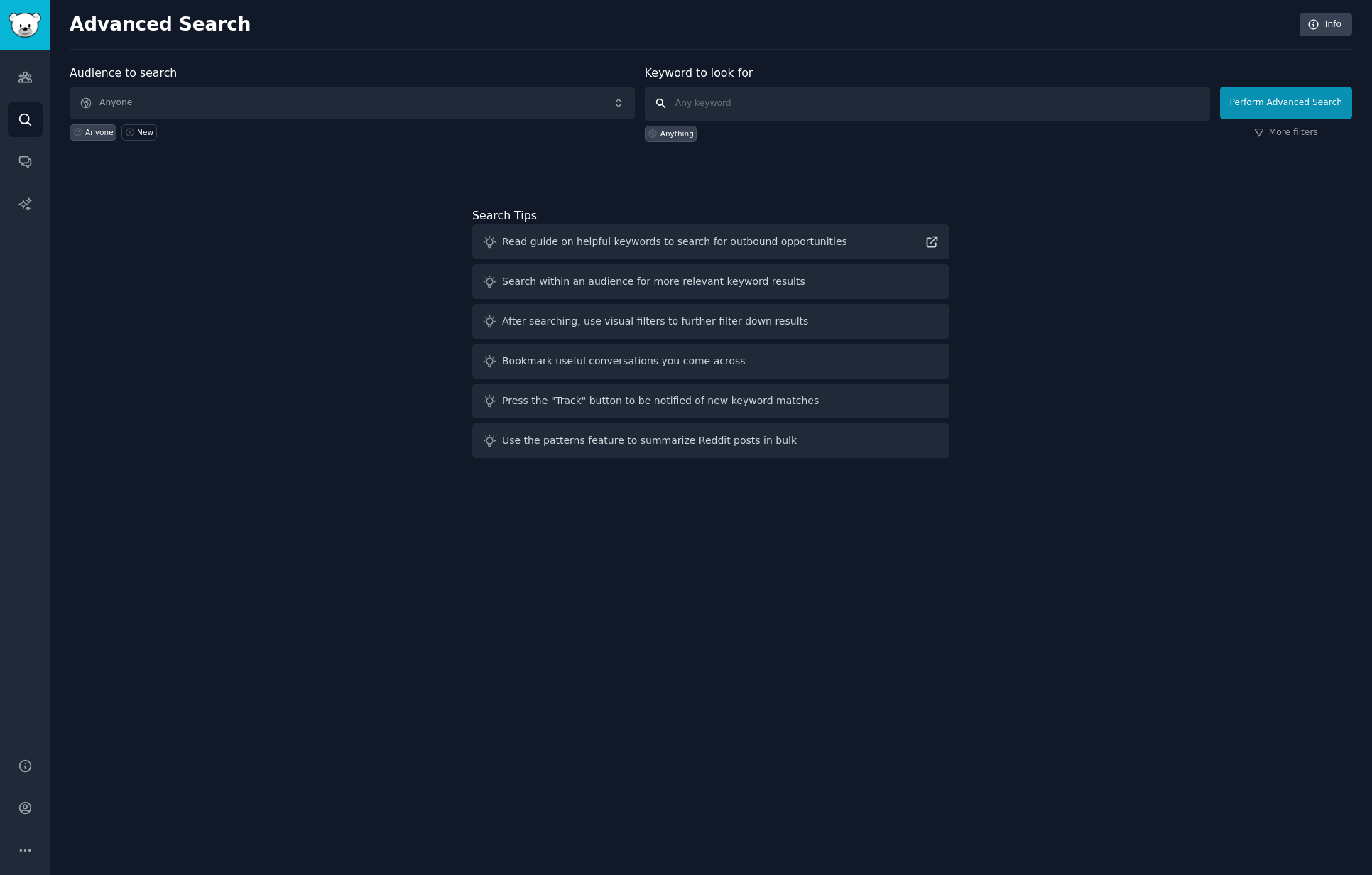
click at [1032, 101] on input "text" at bounding box center [927, 104] width 565 height 34
click at [367, 116] on span "Anyone" at bounding box center [352, 103] width 565 height 33
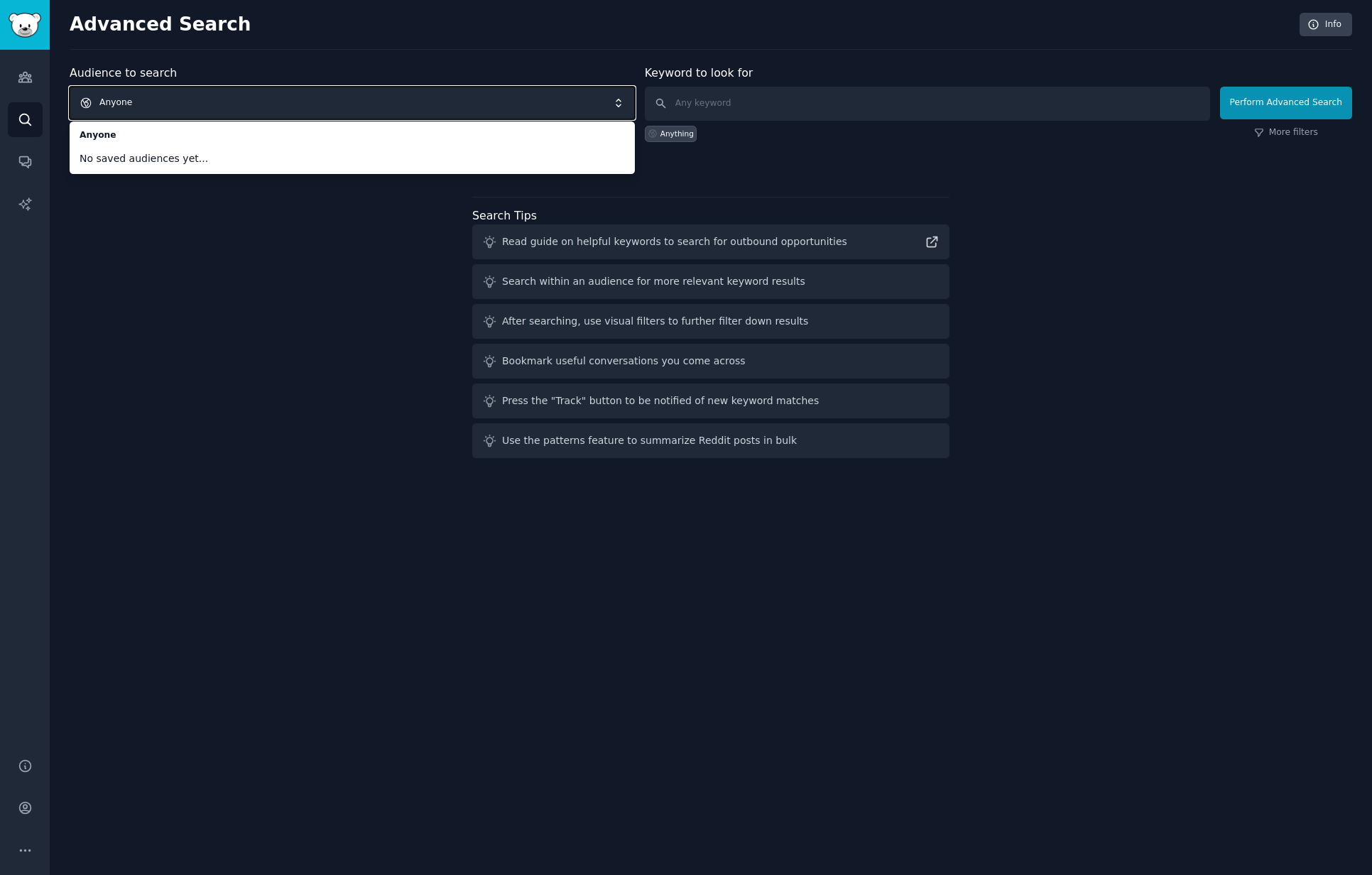
click at [366, 106] on span "Anyone" at bounding box center [352, 103] width 565 height 33
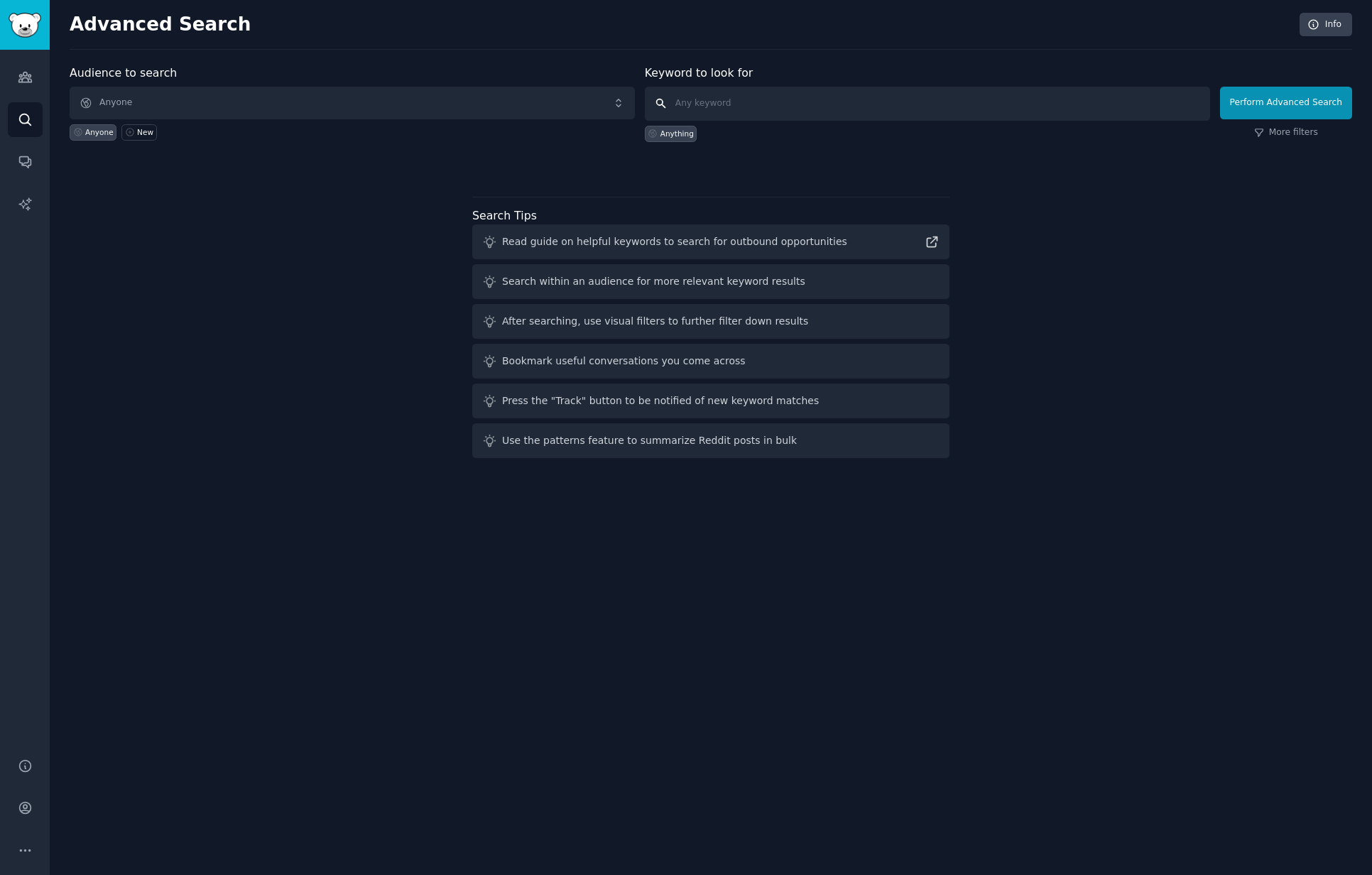
click at [828, 104] on input "text" at bounding box center [927, 104] width 565 height 34
click at [1306, 137] on link "More filters" at bounding box center [1286, 133] width 64 height 12
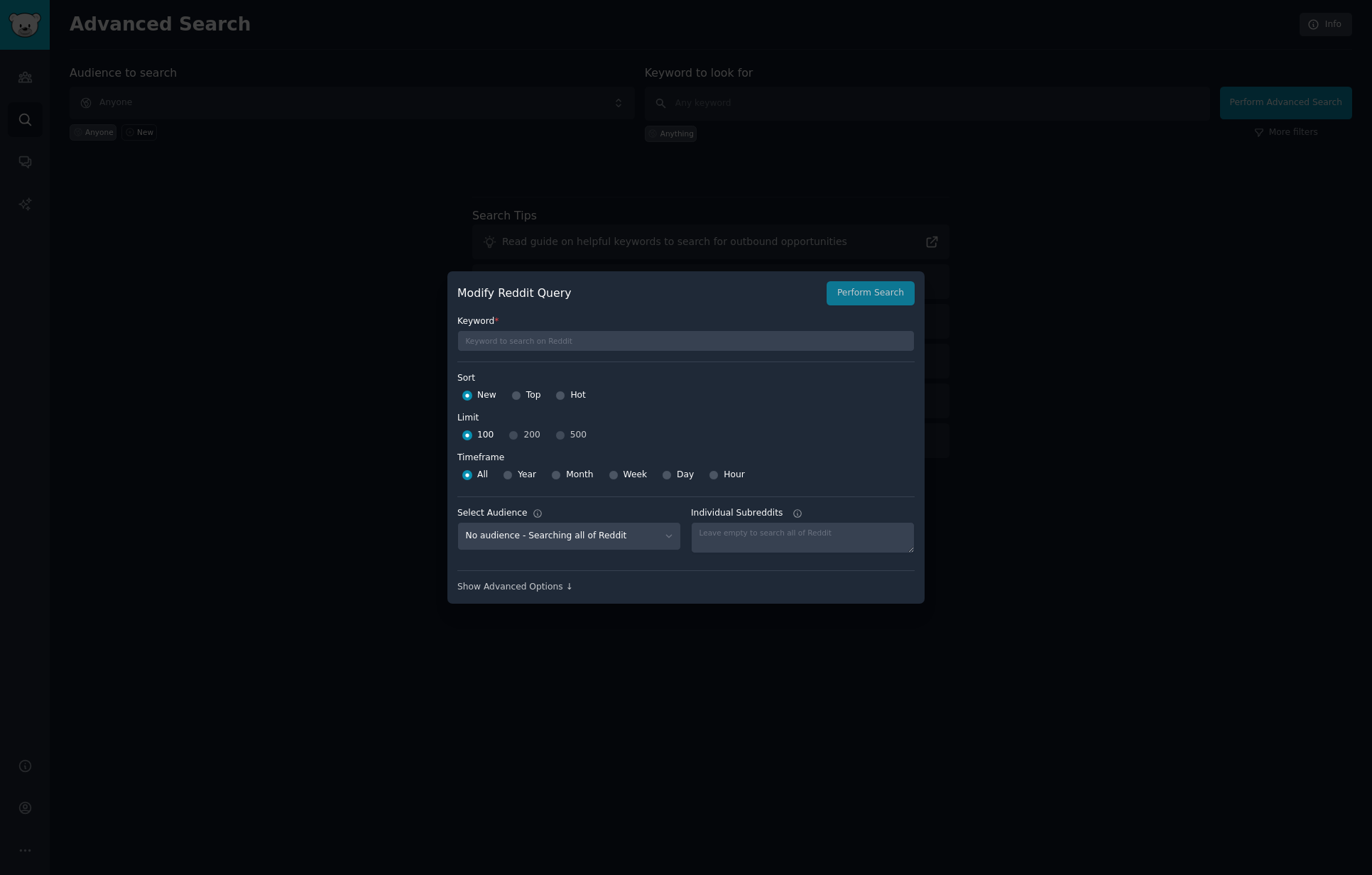
click at [1096, 170] on div at bounding box center [686, 438] width 1372 height 875
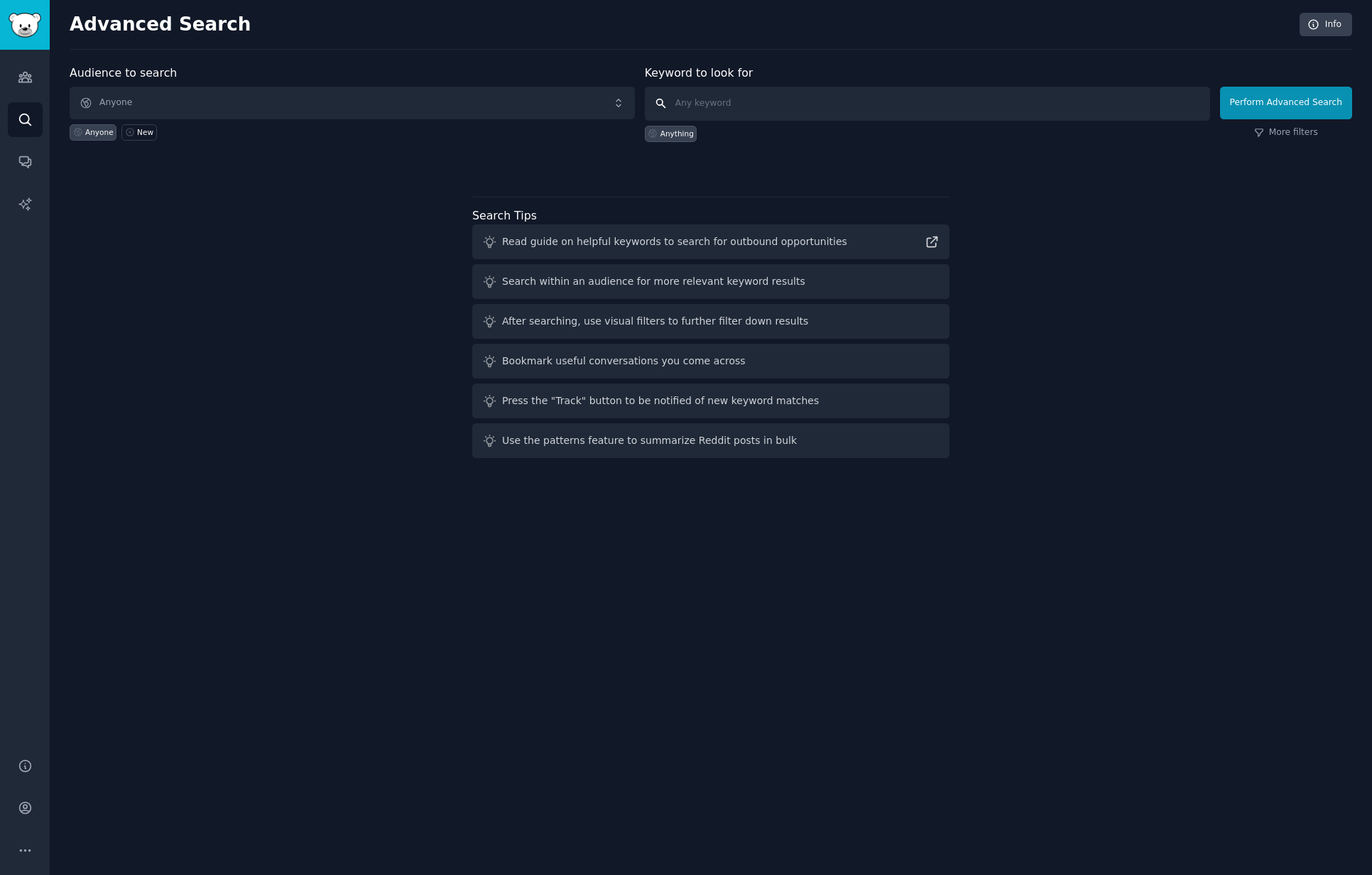
click at [1045, 112] on input "text" at bounding box center [927, 104] width 565 height 34
paste input "https://www.billboard.com/music/pop/sabrina-carpenter-shocking-info-debut-lp-na…"
type input "https://www.billboard.com/music/pop/sabrina-carpenter-shocking-info-debut-lp-na…"
click at [1270, 105] on button "Perform Advanced Search" at bounding box center [1286, 103] width 132 height 33
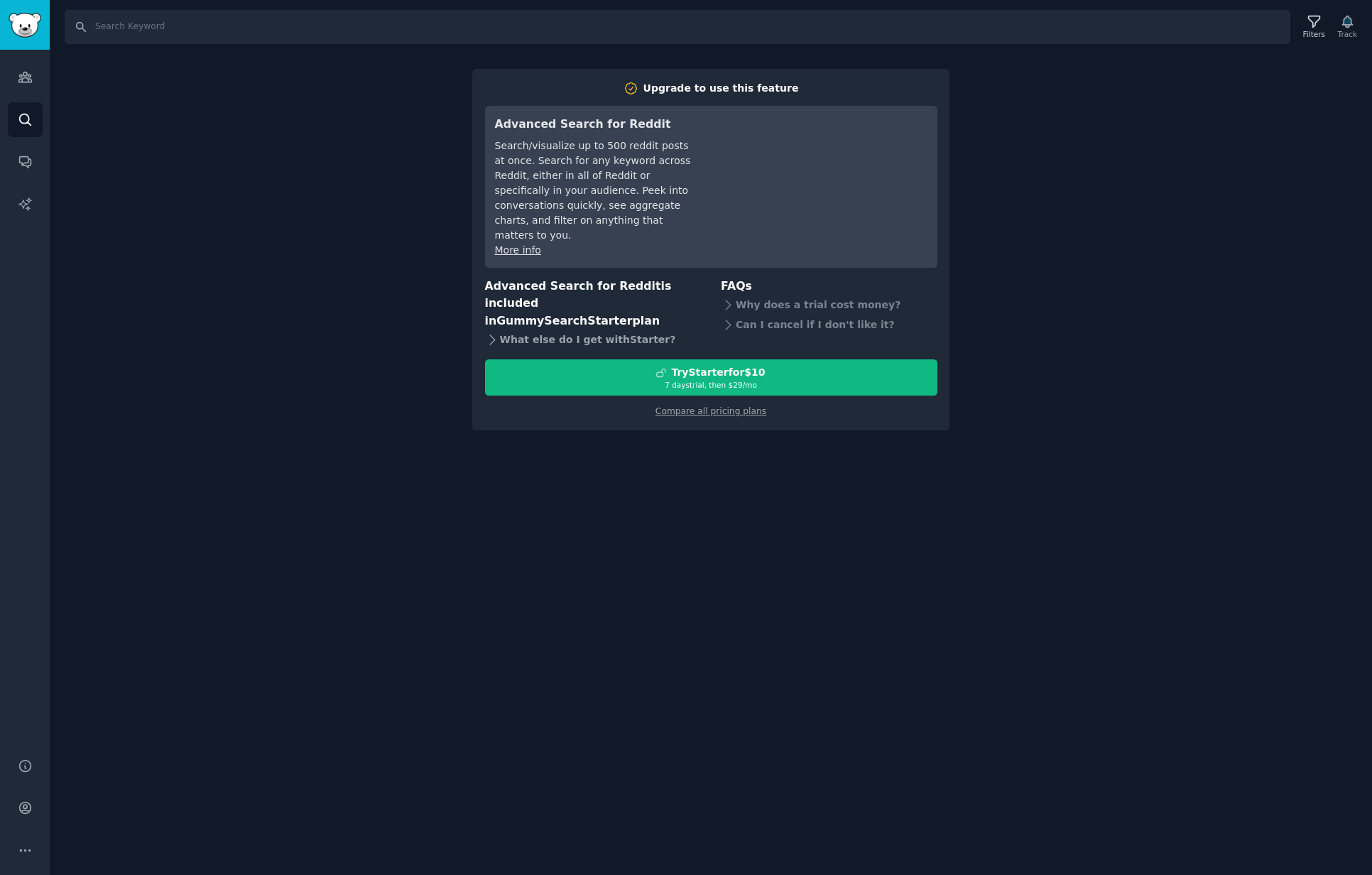
click at [579, 330] on div "What else do I get with Starter ?" at bounding box center [593, 340] width 216 height 20
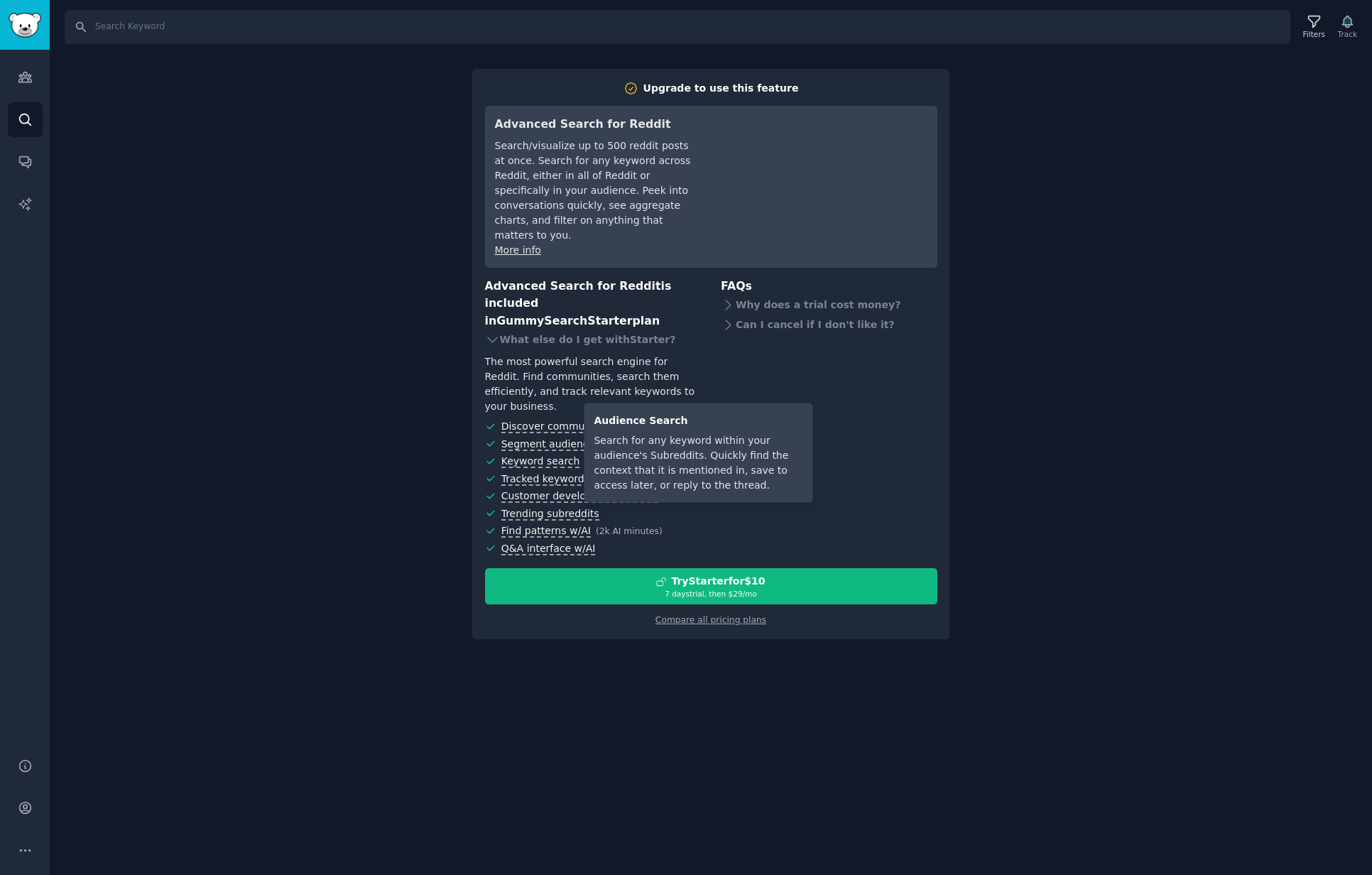
click at [568, 455] on span "Keyword search" at bounding box center [541, 462] width 79 height 12
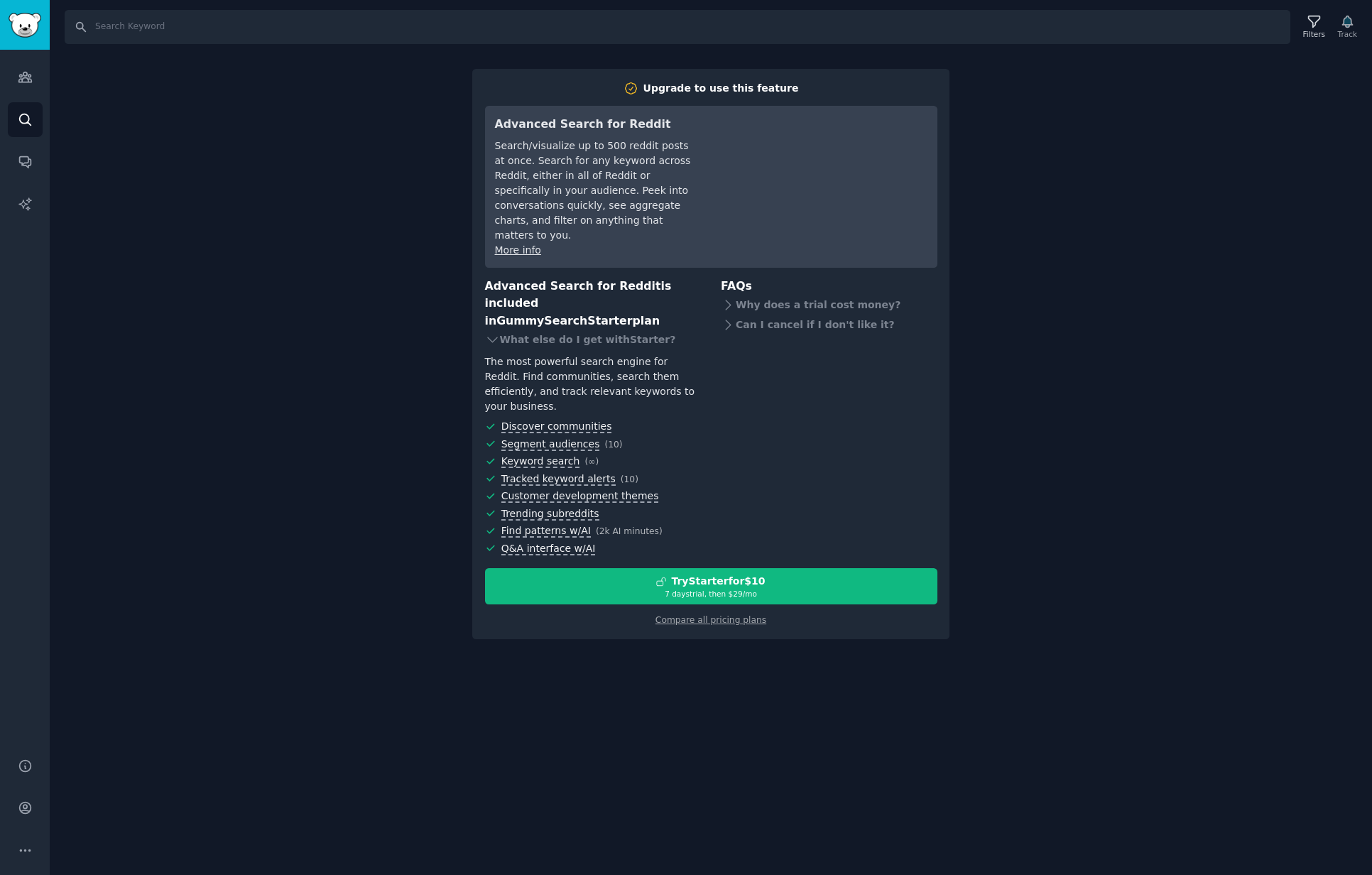
click at [1045, 537] on div "Search Filters Track Upgrade to use this feature Advanced Search for Reddit Sea…" at bounding box center [710, 438] width 1322 height 875
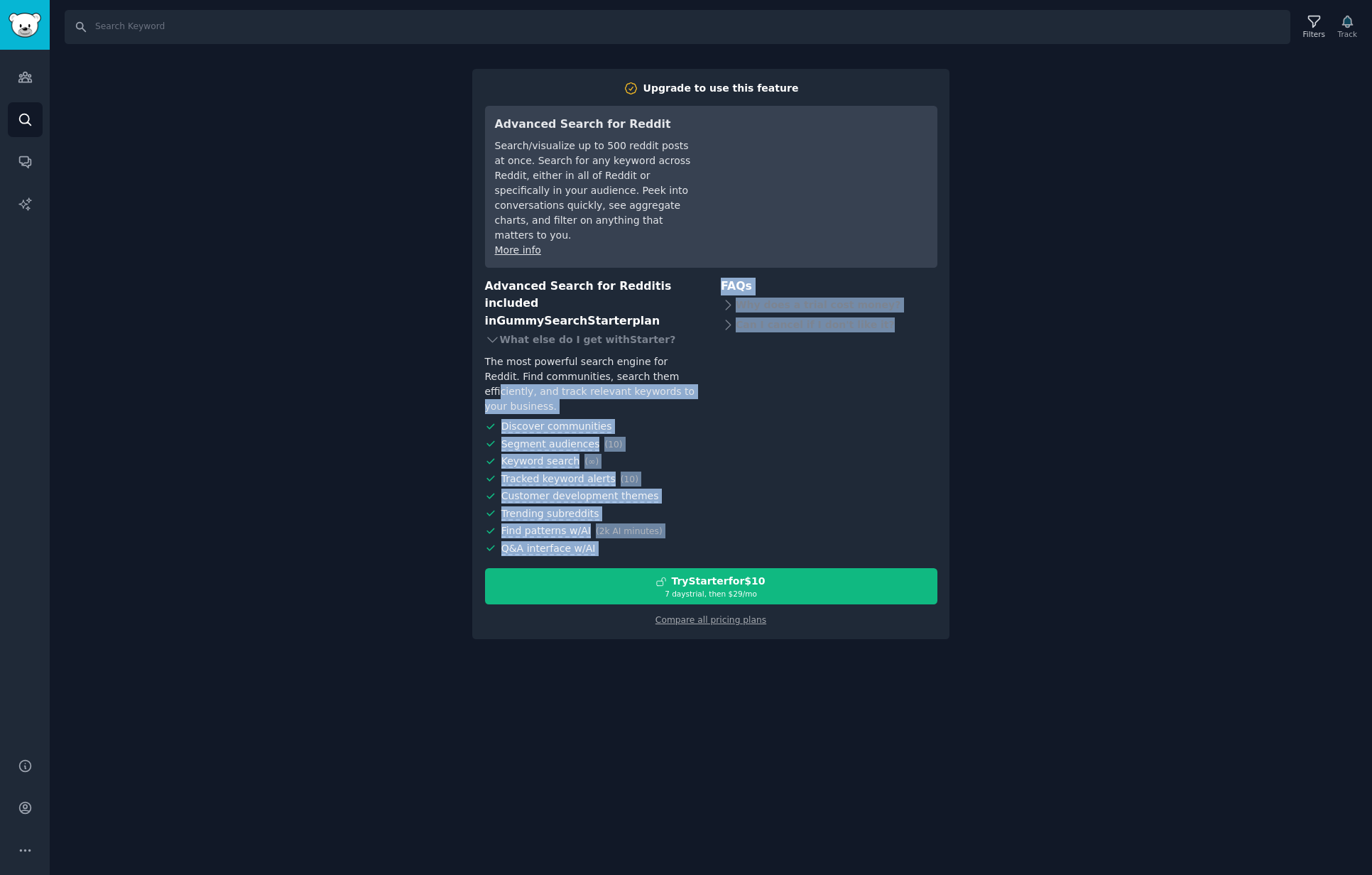
drag, startPoint x: 733, startPoint y: 476, endPoint x: 662, endPoint y: 373, distance: 125.1
click at [648, 345] on div "Advanced Search for Reddit is included in GummySearch Starter plan What else do…" at bounding box center [710, 418] width 452 height 282
click at [756, 422] on div "FAQs Why does a trial cost money? Can I cancel if I don't like it?" at bounding box center [828, 418] width 216 height 282
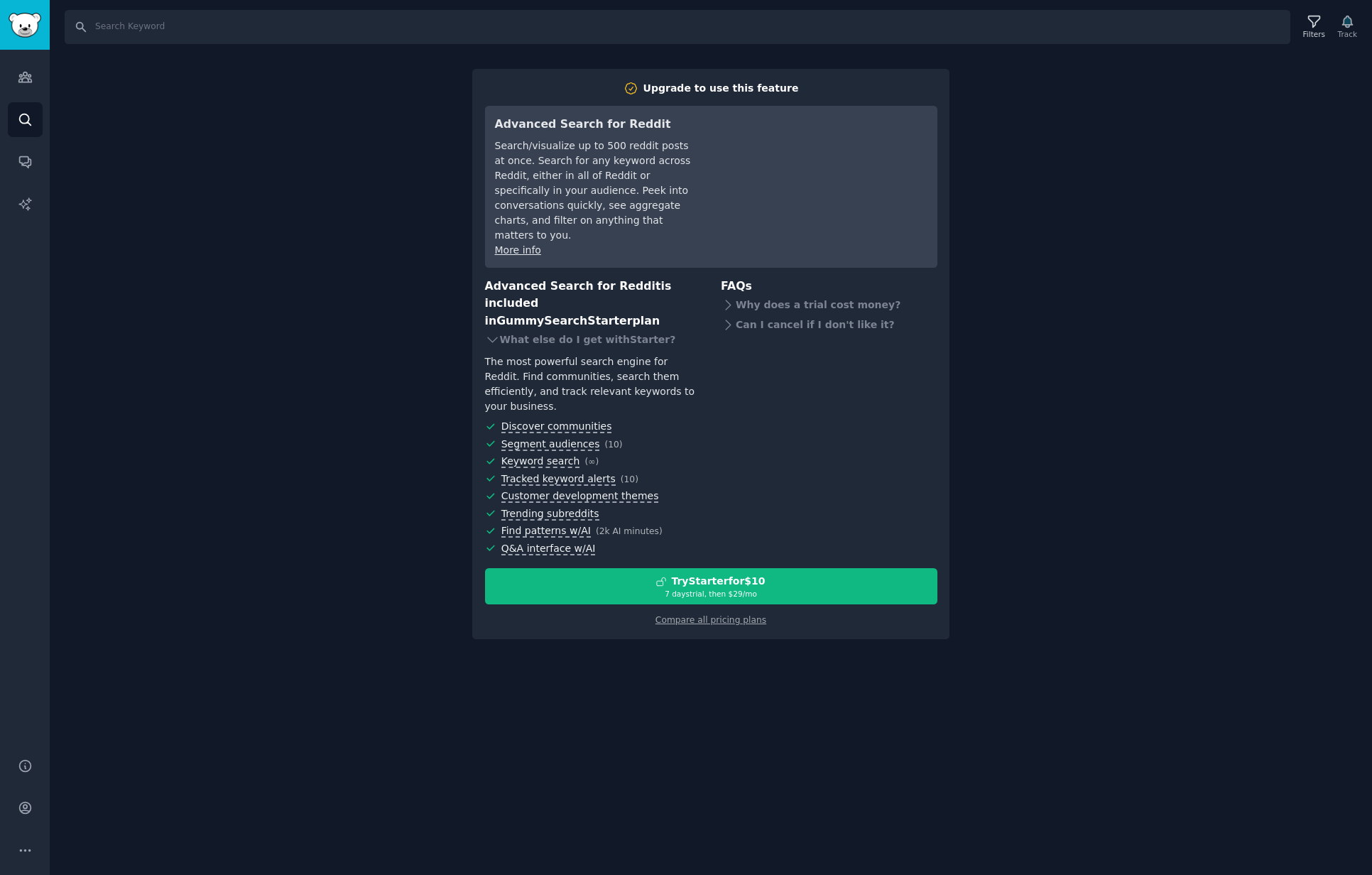
click at [1103, 257] on div "Search Filters Track Upgrade to use this feature Advanced Search for Reddit Sea…" at bounding box center [710, 438] width 1322 height 875
click at [27, 84] on icon "Sidebar" at bounding box center [25, 77] width 15 height 15
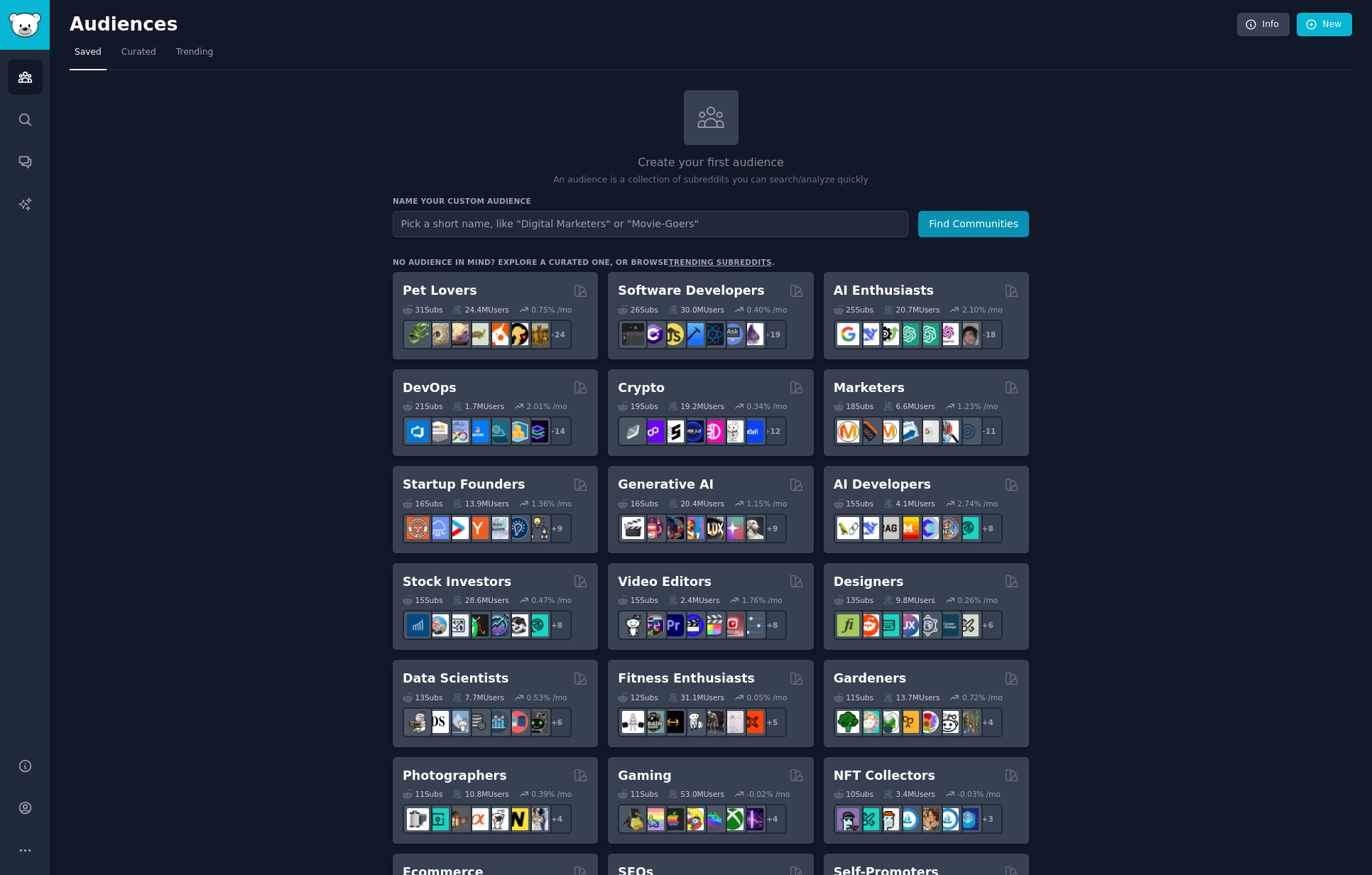
click at [227, 115] on div "Create your first audience An audience is a collection of subreddits you can se…" at bounding box center [710, 863] width 1282 height 1547
